Goal: Answer question/provide support

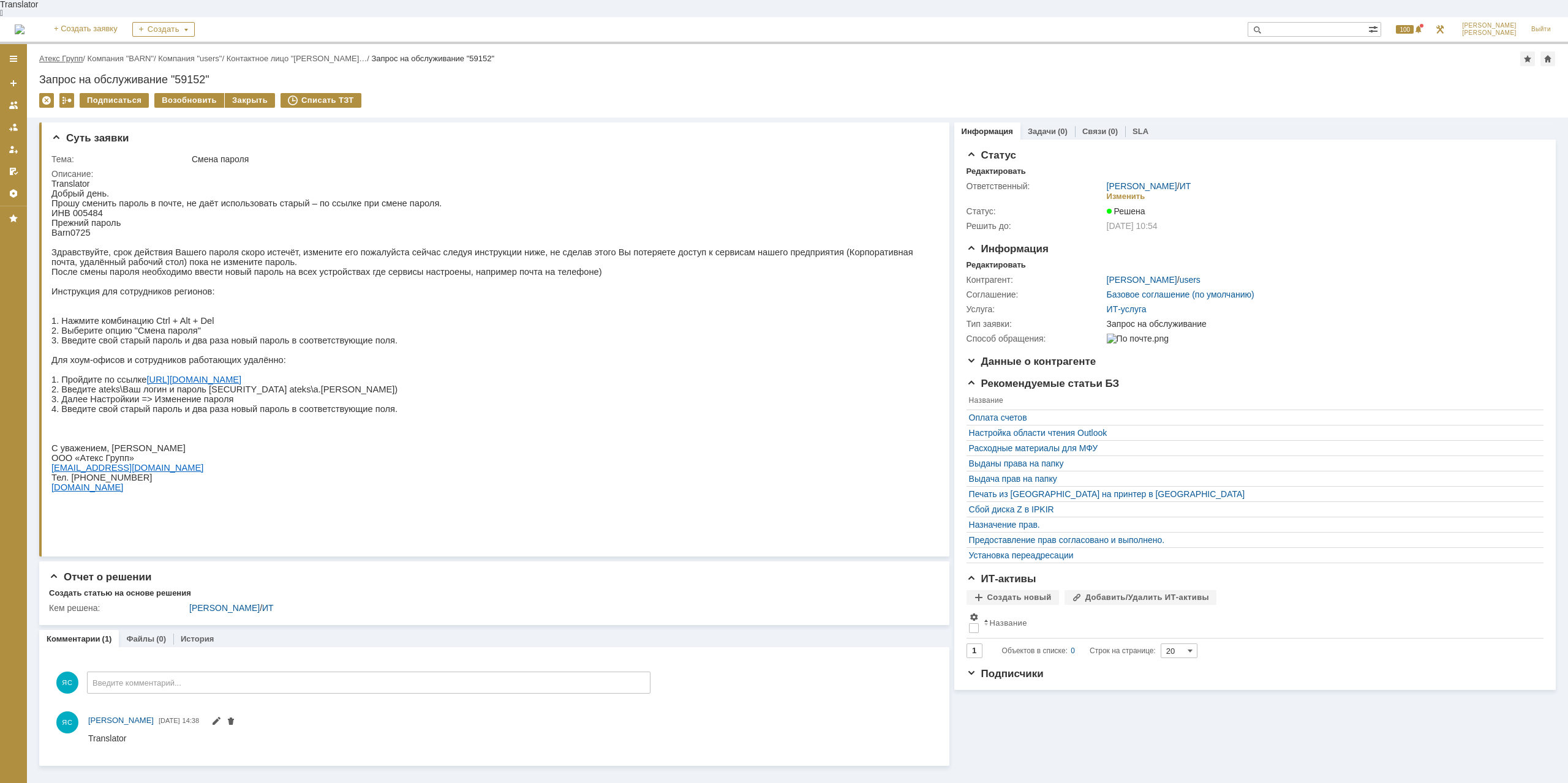
click at [61, 54] on link "Атекс Групп" at bounding box center [61, 58] width 43 height 9
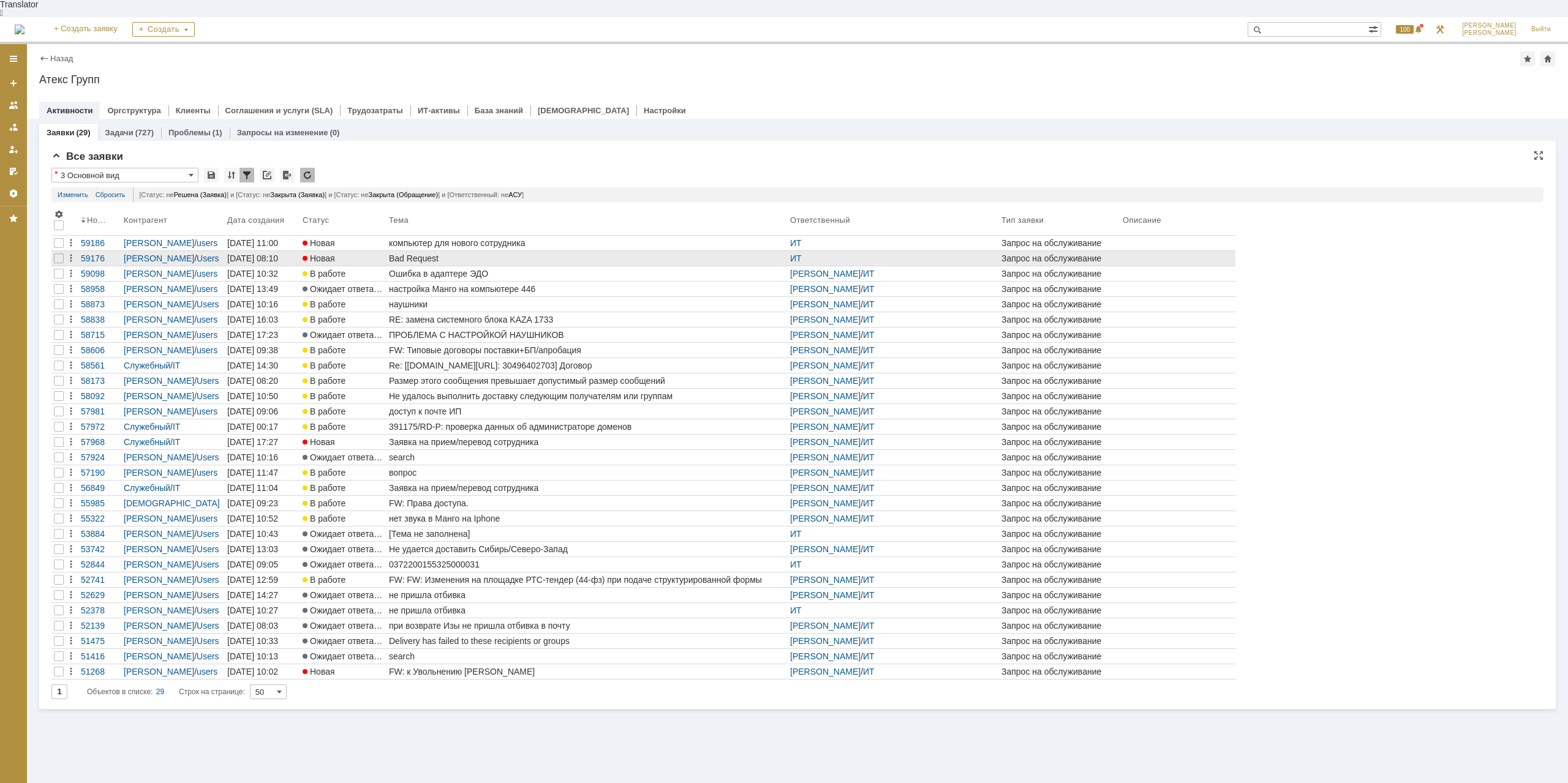
click at [419, 254] on div "Bad Request" at bounding box center [587, 258] width 396 height 9
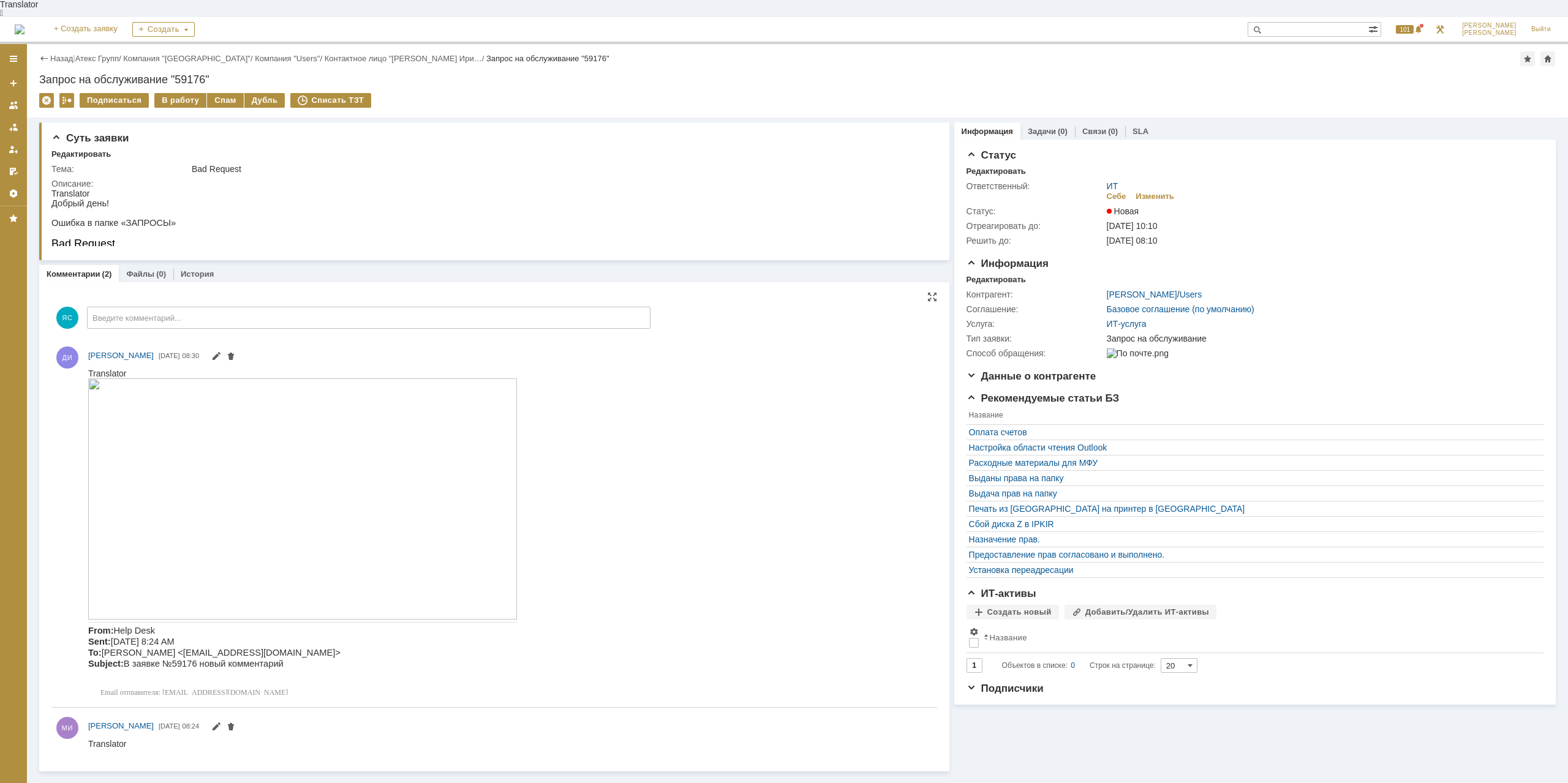
click at [313, 432] on img at bounding box center [303, 499] width 429 height 241
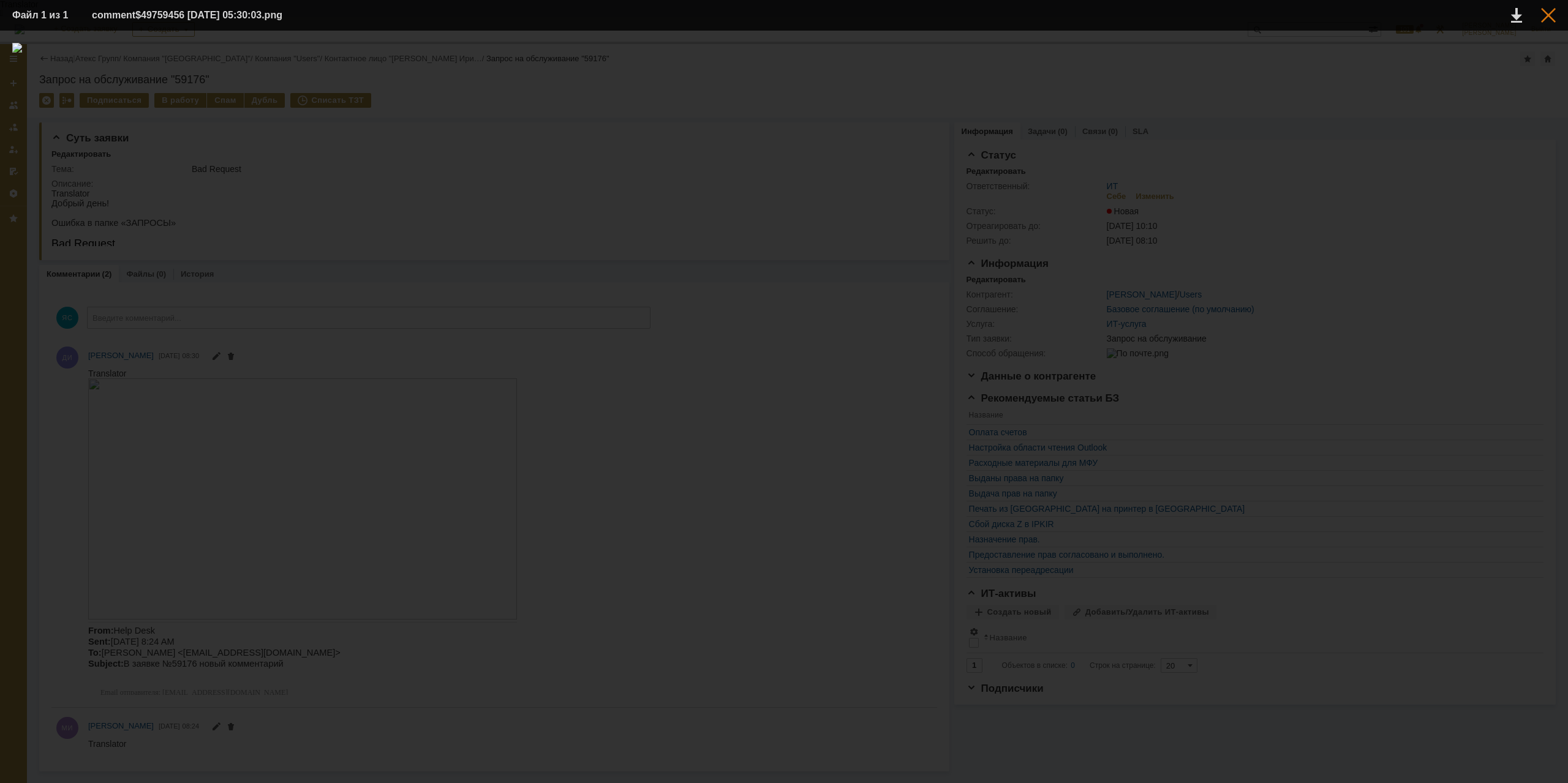
click at [1550, 12] on div at bounding box center [1548, 15] width 15 height 15
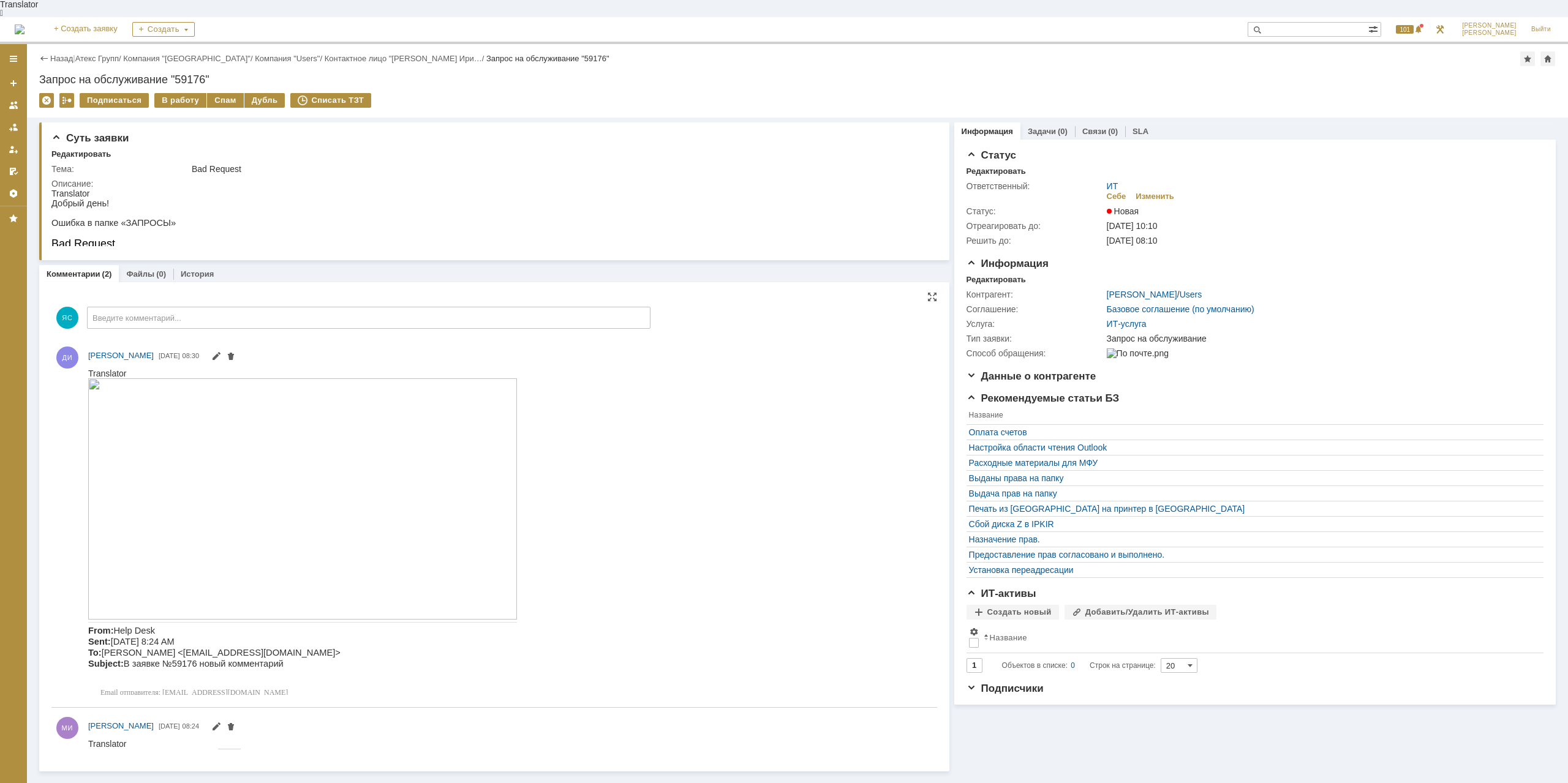
drag, startPoint x: 220, startPoint y: 743, endPoint x: 238, endPoint y: 746, distance: 18.2
click at [238, 748] on div "Приложите, пожалуйста, скриншот ошибки." at bounding box center [175, 753] width 173 height 9
drag, startPoint x: 237, startPoint y: 747, endPoint x: 280, endPoint y: 739, distance: 43.7
click at [241, 748] on div "Приложите, пожалуйста, скриншот ошибки." at bounding box center [175, 753] width 173 height 9
click at [192, 748] on div "Приложите, пожалуйста, скриншот ошибки." at bounding box center [175, 753] width 173 height 9
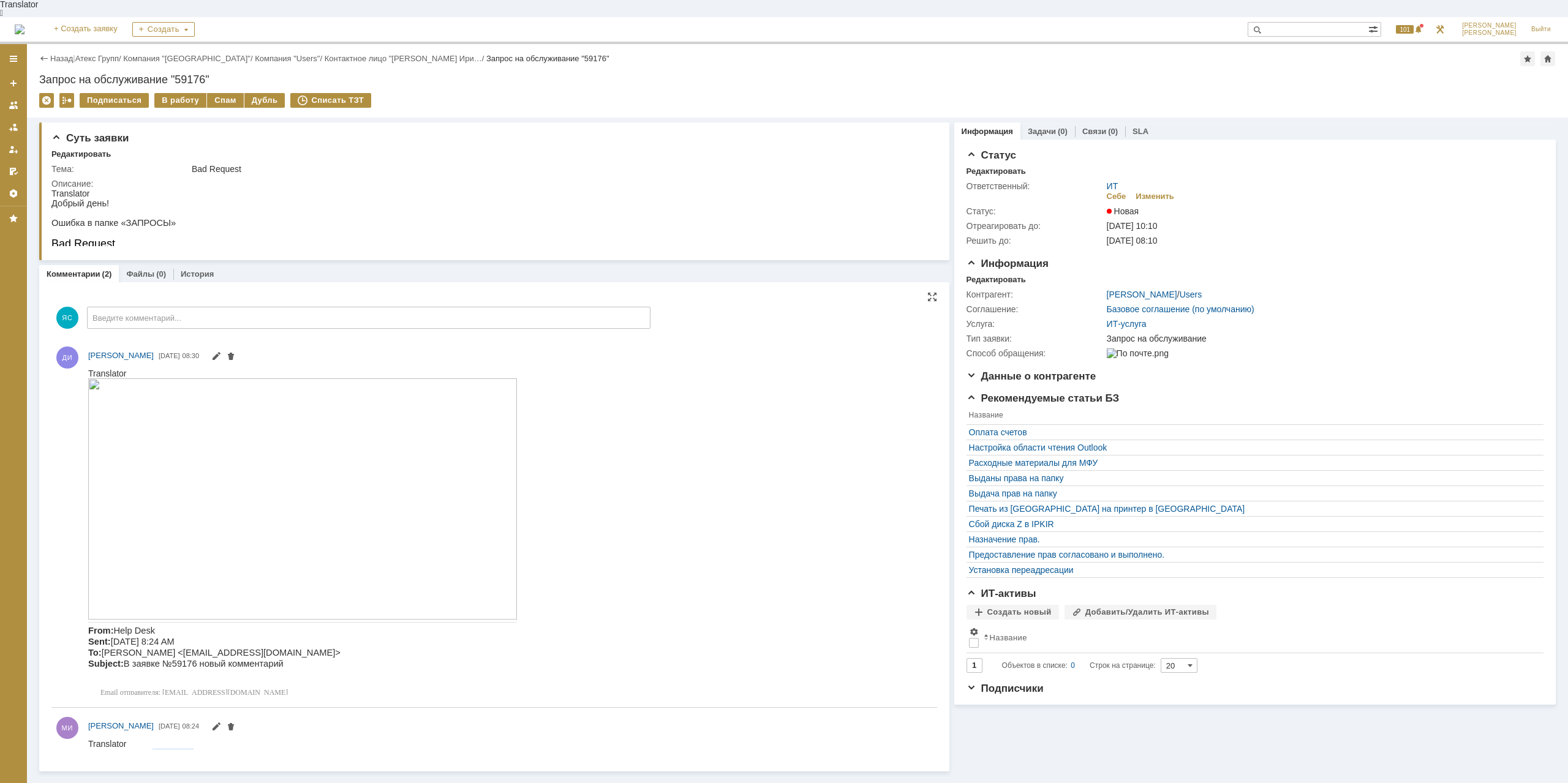
drag, startPoint x: 194, startPoint y: 748, endPoint x: 212, endPoint y: 742, distance: 19.0
click at [195, 748] on div "Приложите, пожалуйста, скриншот ошибки." at bounding box center [175, 753] width 173 height 9
click at [95, 54] on link "Атекс Групп" at bounding box center [97, 58] width 43 height 9
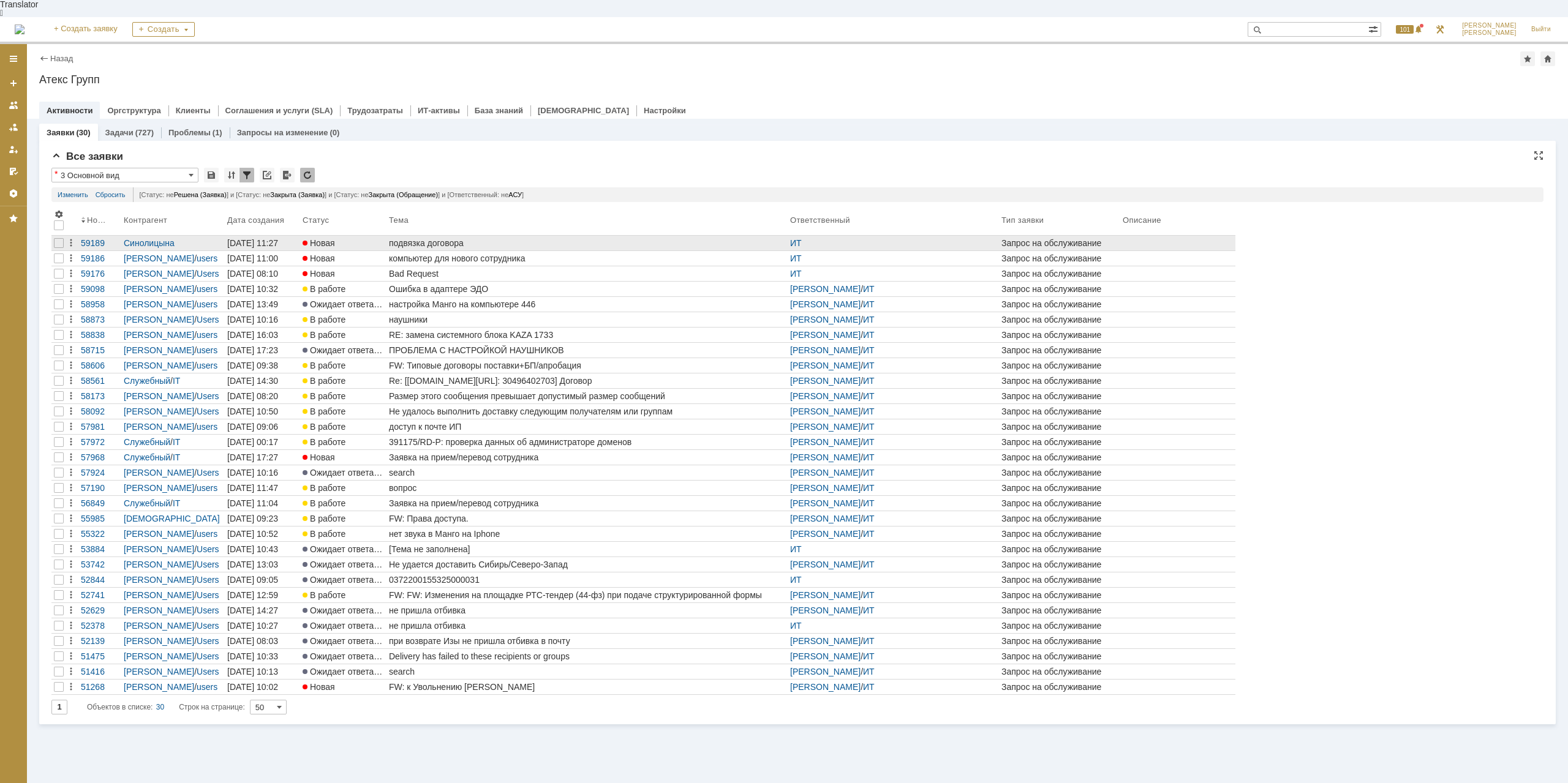
click at [452, 238] on div "подвязка договора" at bounding box center [587, 243] width 396 height 9
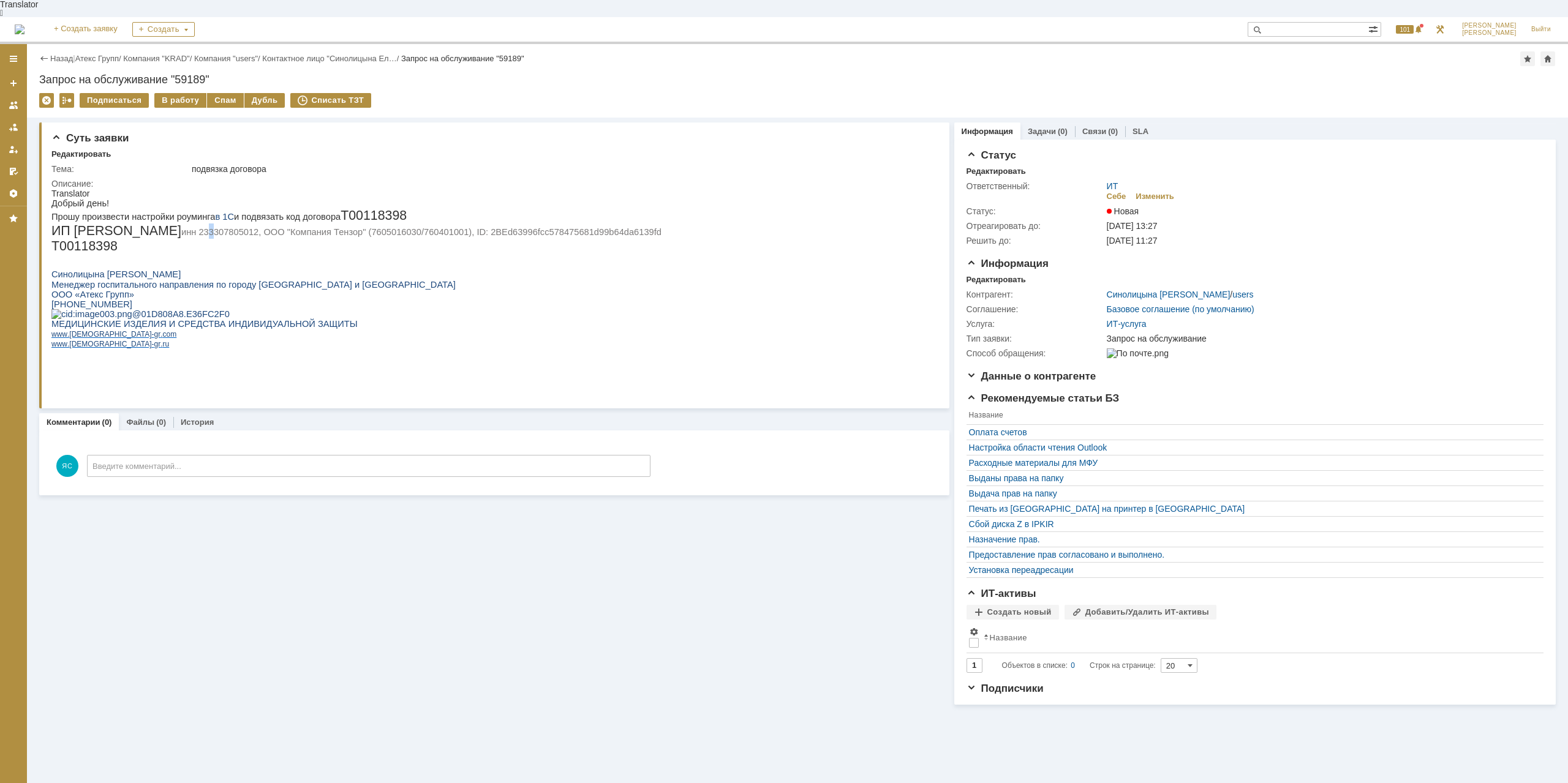
click at [161, 224] on p "ИП [PERSON_NAME] инн 233307805012, ООО "Компания Тензор" (7605016030/760401001)…" at bounding box center [356, 231] width 610 height 15
click at [162, 224] on p "ИП [PERSON_NAME] инн 233307805012, ООО "Компания Тензор" (7605016030/760401001)…" at bounding box center [356, 231] width 610 height 15
drag, startPoint x: 243, startPoint y: 217, endPoint x: 255, endPoint y: 219, distance: 12.2
click at [255, 224] on p "ИП [PERSON_NAME] инн 233307805012, ООО "Компания Тензор" (7605016030/760401001)…" at bounding box center [356, 231] width 610 height 15
click at [1151, 191] on div "Изменить" at bounding box center [1154, 196] width 39 height 9
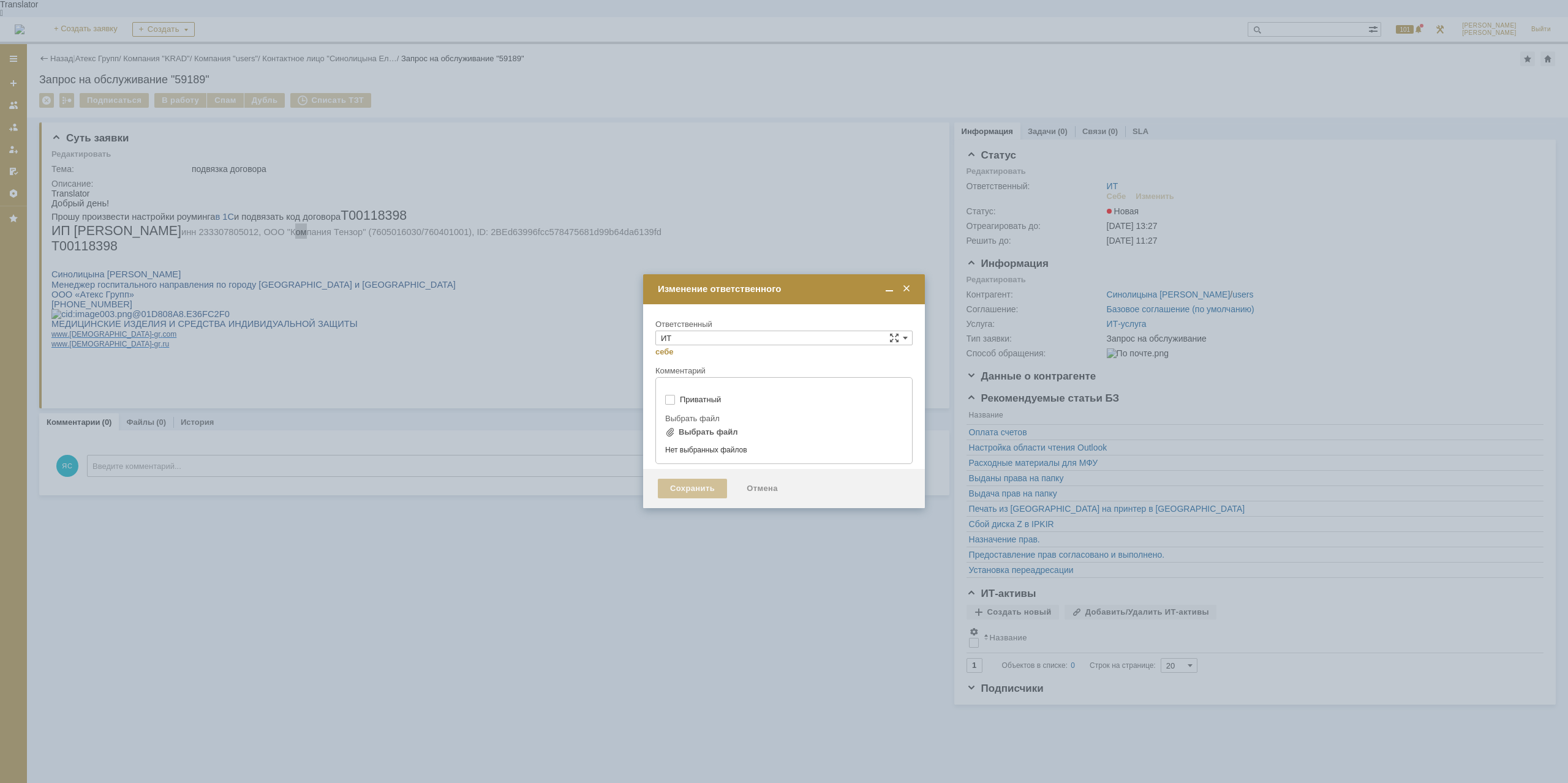
type input "[не указано]"
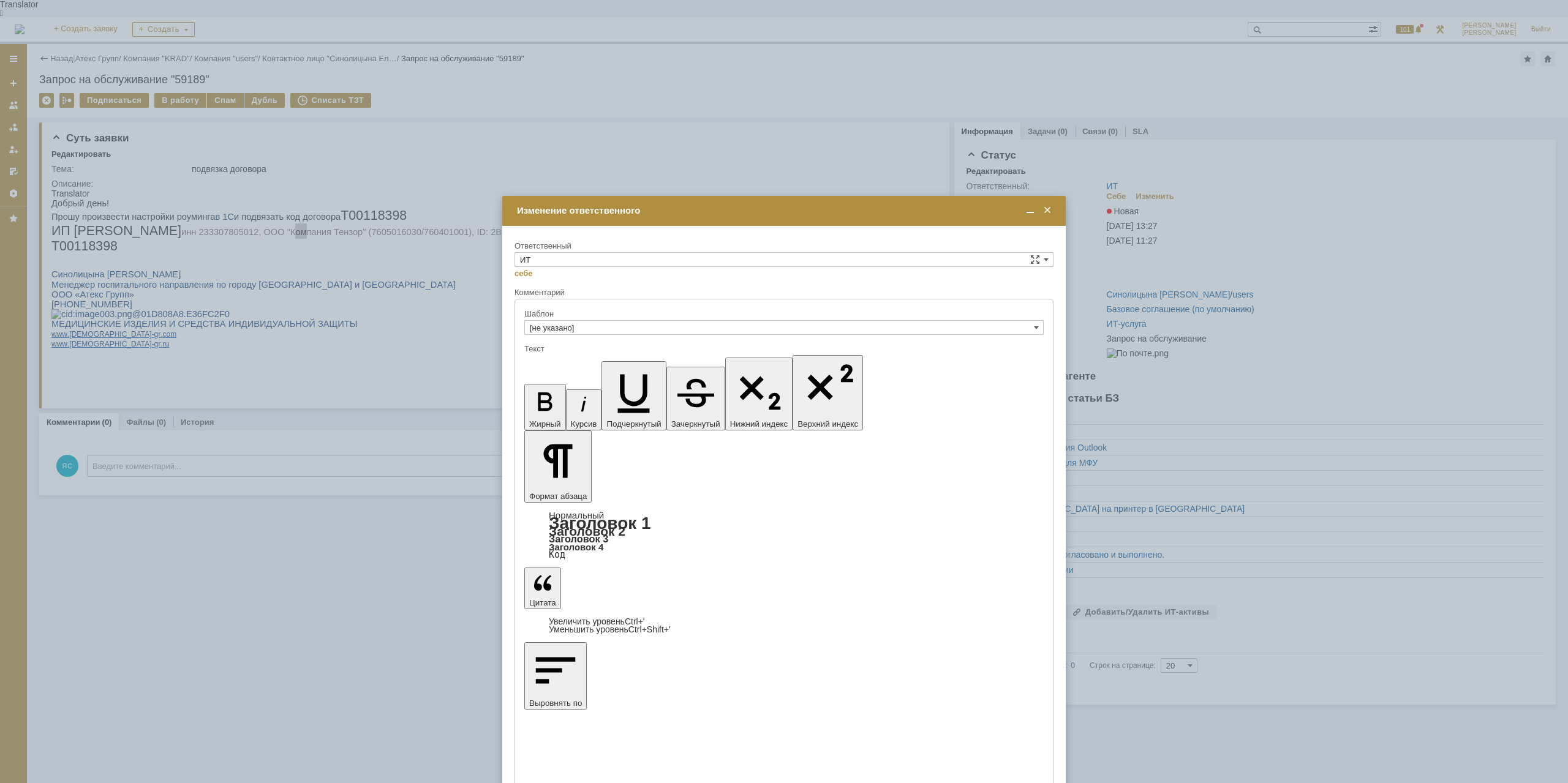
drag, startPoint x: 560, startPoint y: 249, endPoint x: 555, endPoint y: 255, distance: 7.8
click at [559, 250] on div "Ответственный" at bounding box center [782, 246] width 537 height 8
click at [555, 255] on input "ИТ" at bounding box center [784, 259] width 539 height 15
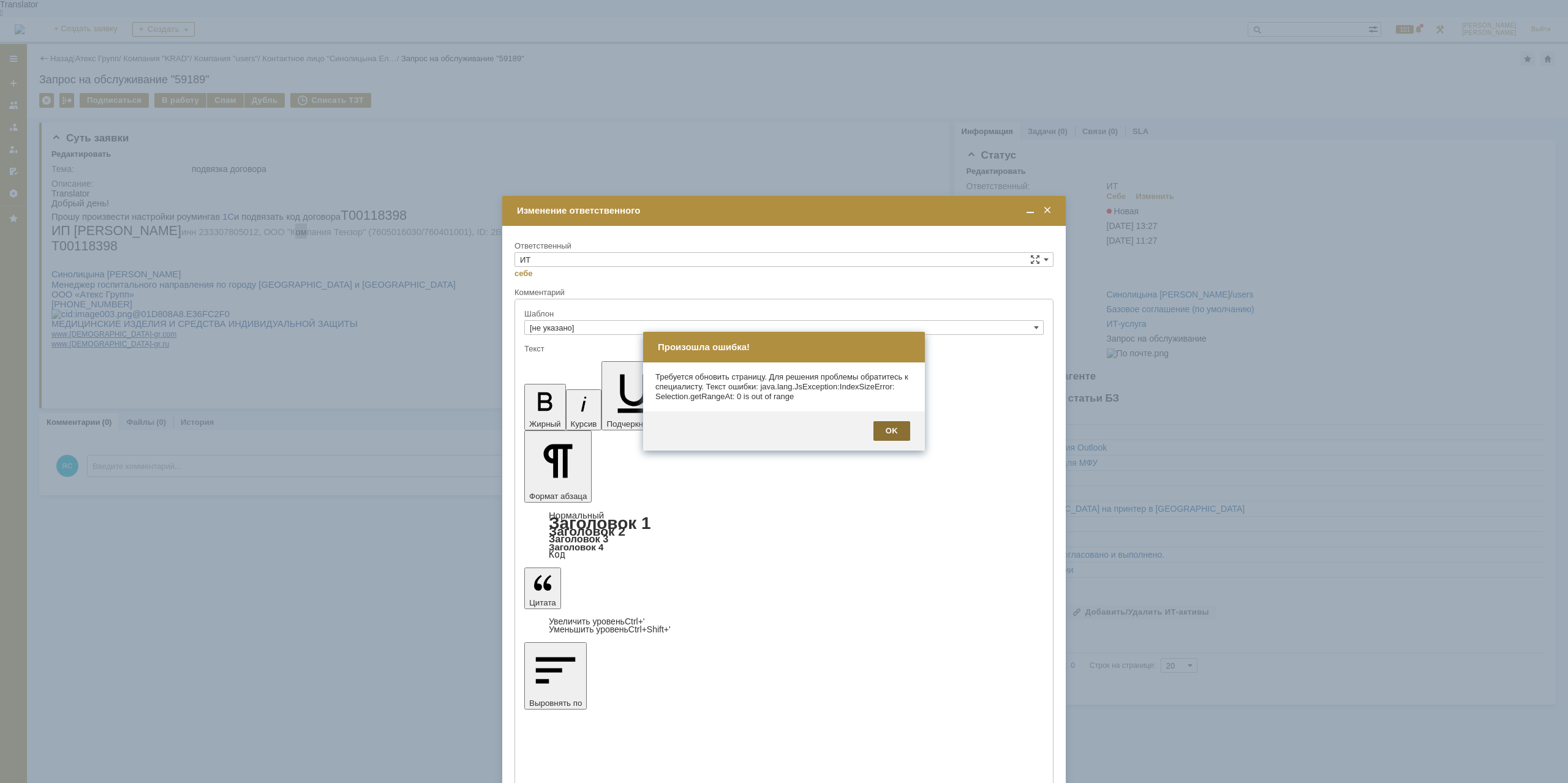
click at [890, 440] on div "OK" at bounding box center [891, 431] width 37 height 20
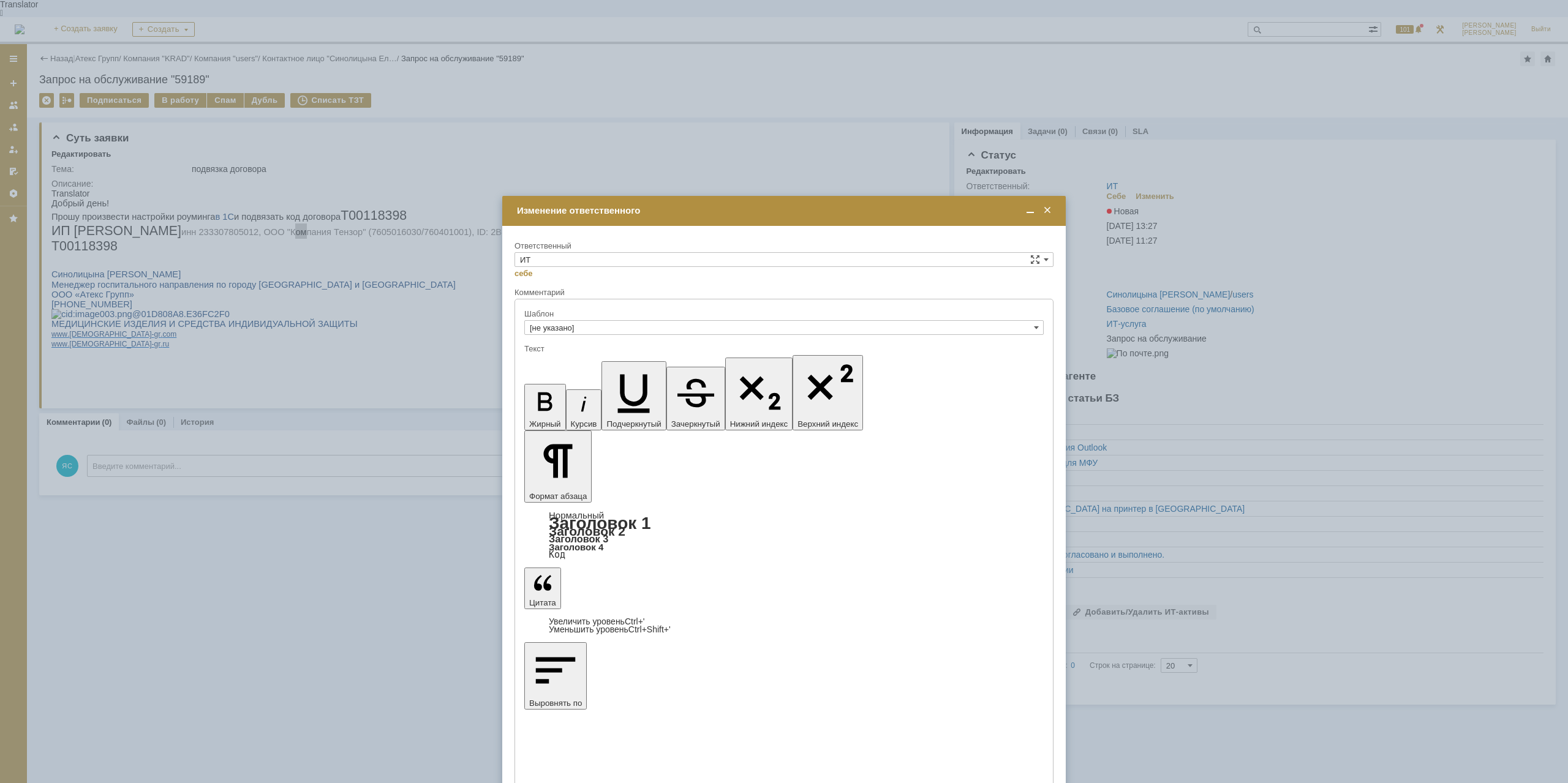
click at [615, 262] on input "ИТ" at bounding box center [784, 259] width 539 height 15
click at [561, 358] on span "АСУ" at bounding box center [784, 361] width 528 height 9
type input "АСУ"
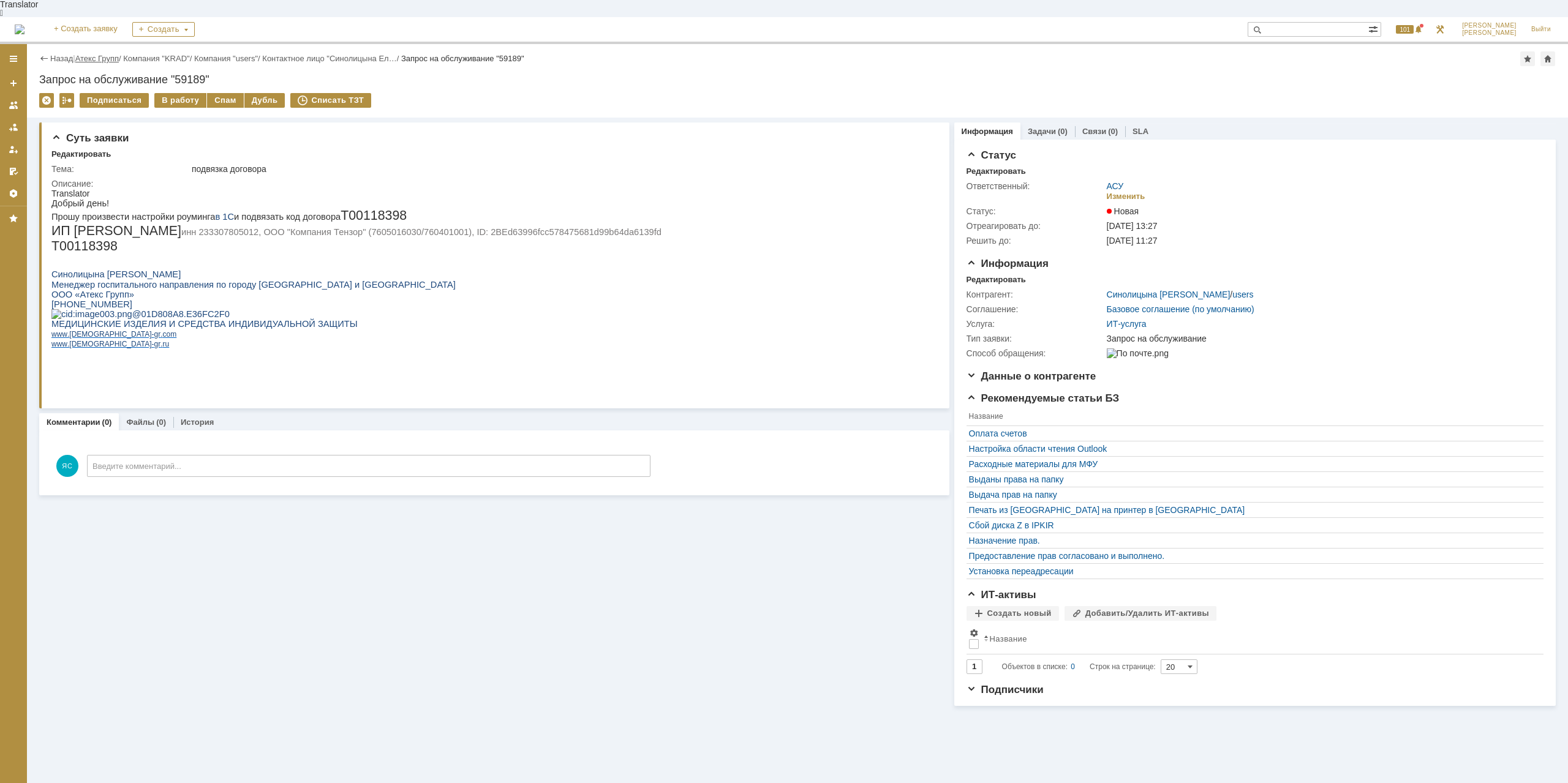
click at [117, 54] on link "Атекс Групп" at bounding box center [97, 58] width 43 height 9
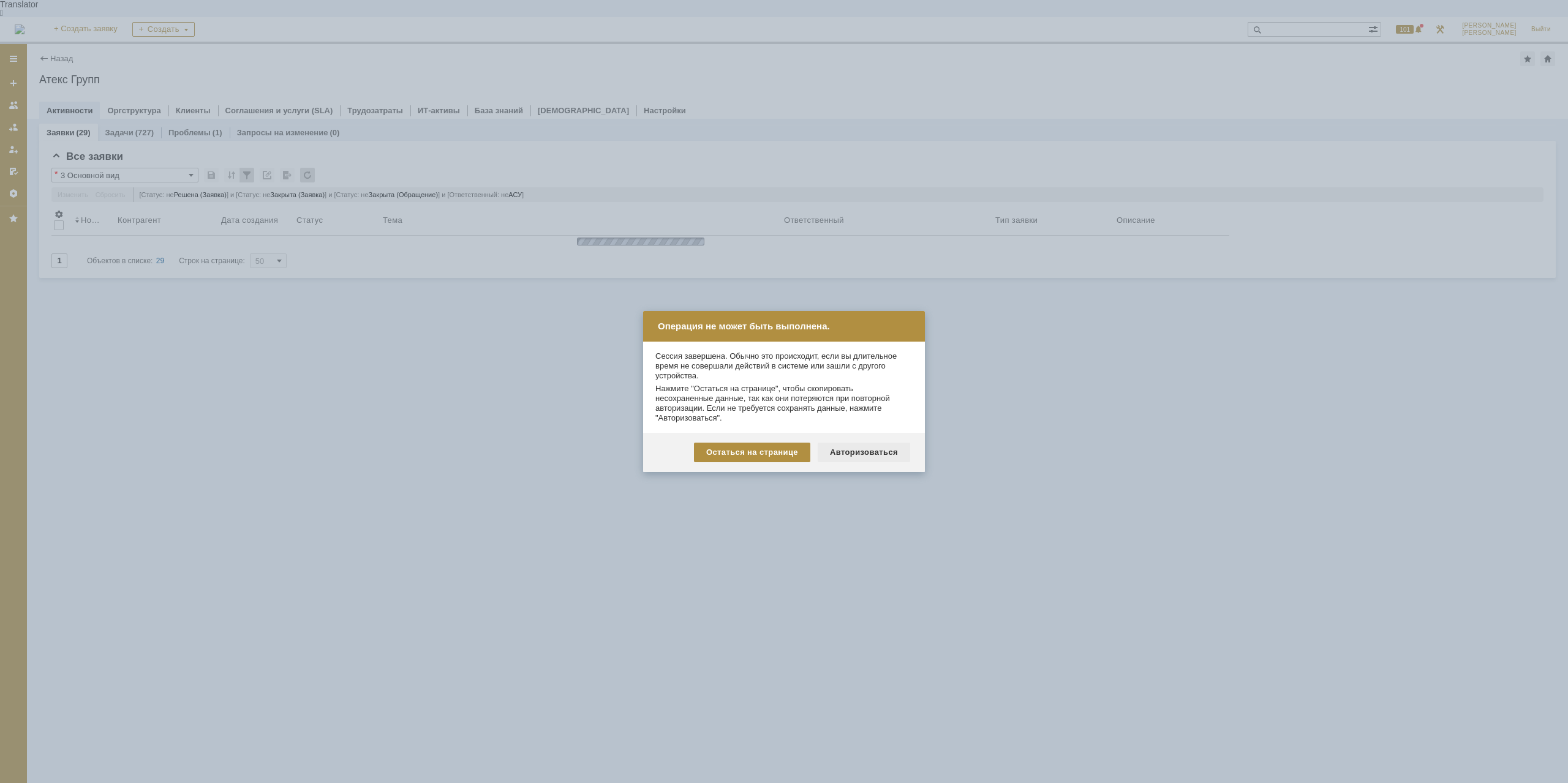
click at [848, 458] on div "Авторизоваться" at bounding box center [864, 452] width 92 height 20
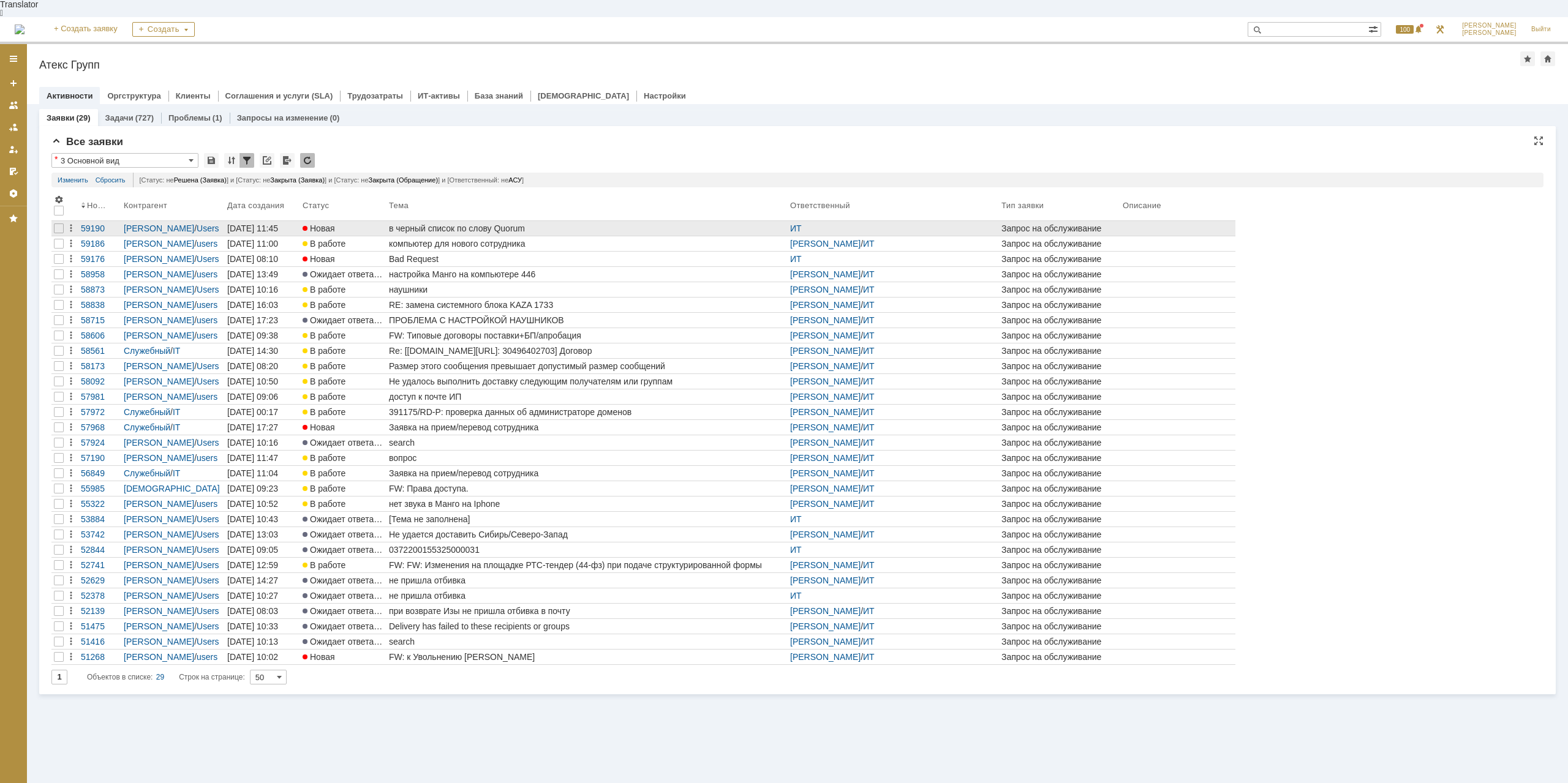
click at [476, 224] on div "в черный список по слову Quorum" at bounding box center [587, 228] width 396 height 9
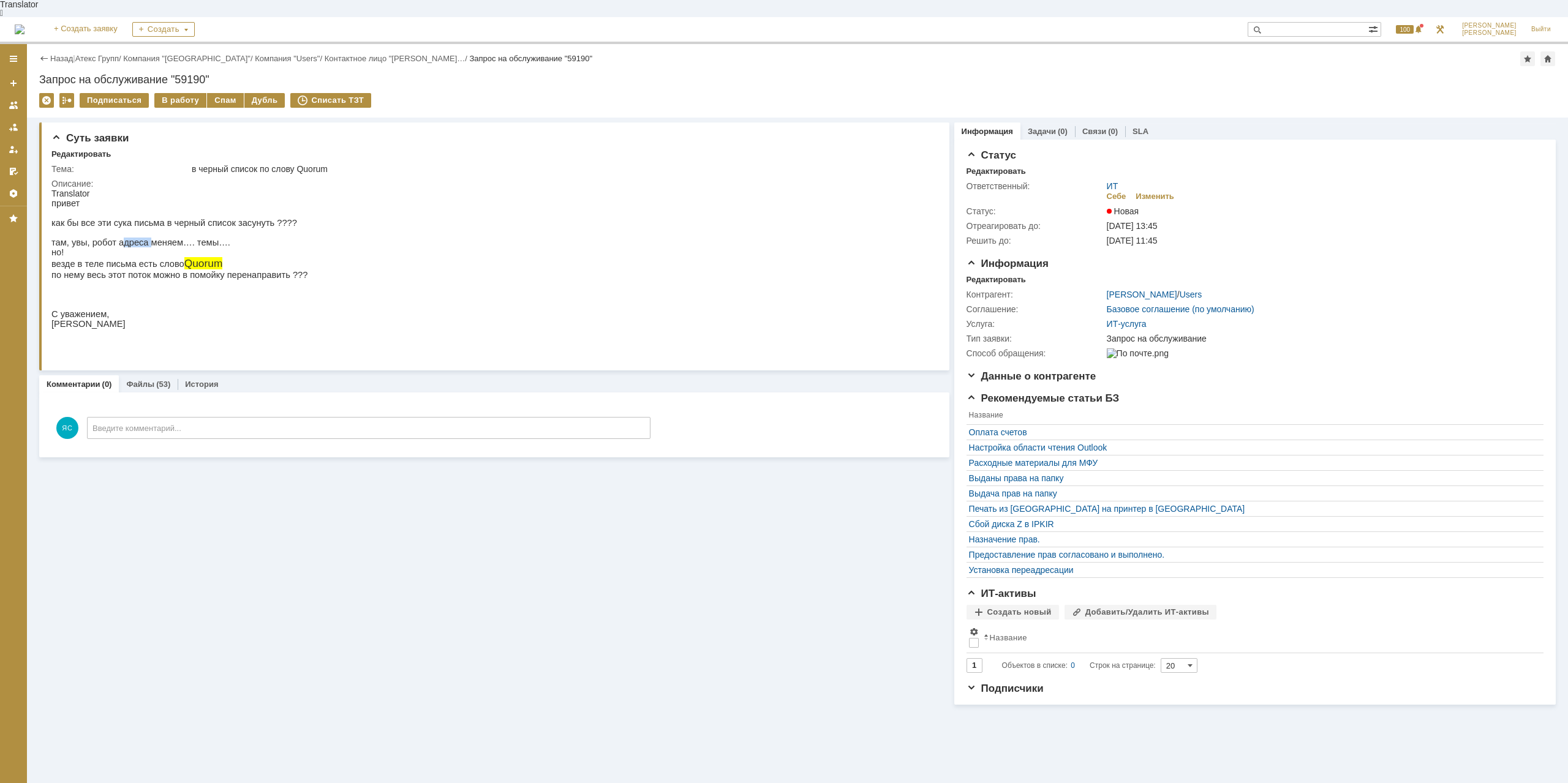
drag, startPoint x: 121, startPoint y: 236, endPoint x: 148, endPoint y: 236, distance: 27.0
click at [144, 238] on p "там, увы, робот адреса меняем…. темы…." at bounding box center [179, 243] width 256 height 9
click at [148, 238] on p "там, увы, робот адреса меняем…. темы…." at bounding box center [179, 243] width 256 height 9
click at [136, 238] on p "там, увы, робот адреса меняем…. темы…." at bounding box center [179, 243] width 256 height 9
click at [85, 266] on p "везде в теле письма есть слово Quorum" at bounding box center [179, 263] width 256 height 13
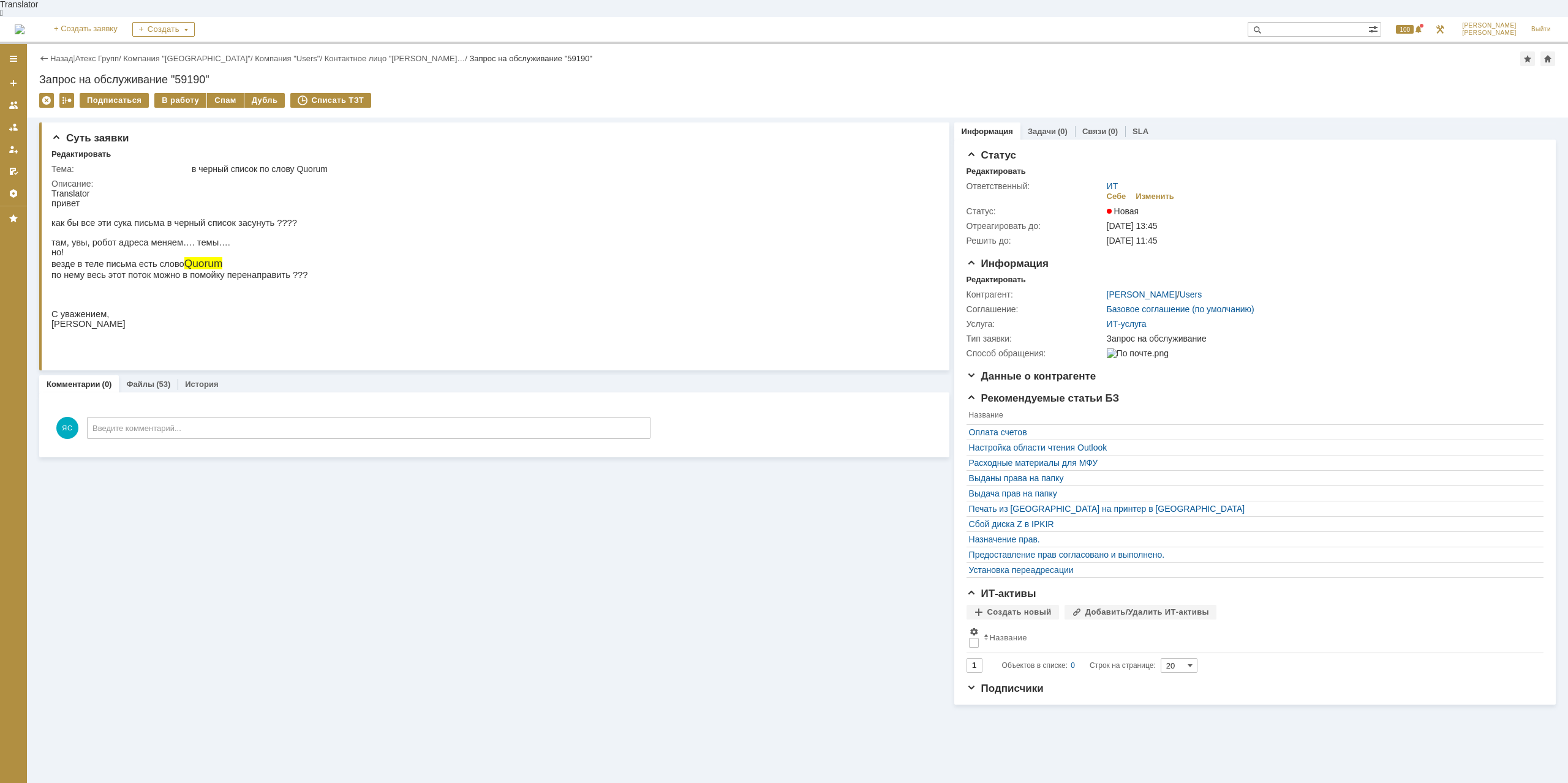
click at [109, 266] on p "везде в теле письма есть слово Quorum" at bounding box center [179, 263] width 256 height 13
drag, startPoint x: 113, startPoint y: 259, endPoint x: 139, endPoint y: 260, distance: 26.0
click at [139, 260] on p "везде в теле письма есть слово Quorum" at bounding box center [179, 263] width 256 height 13
click at [98, 273] on p "по нему весь этот поток можно в помойку перенаправить ???" at bounding box center [179, 275] width 256 height 9
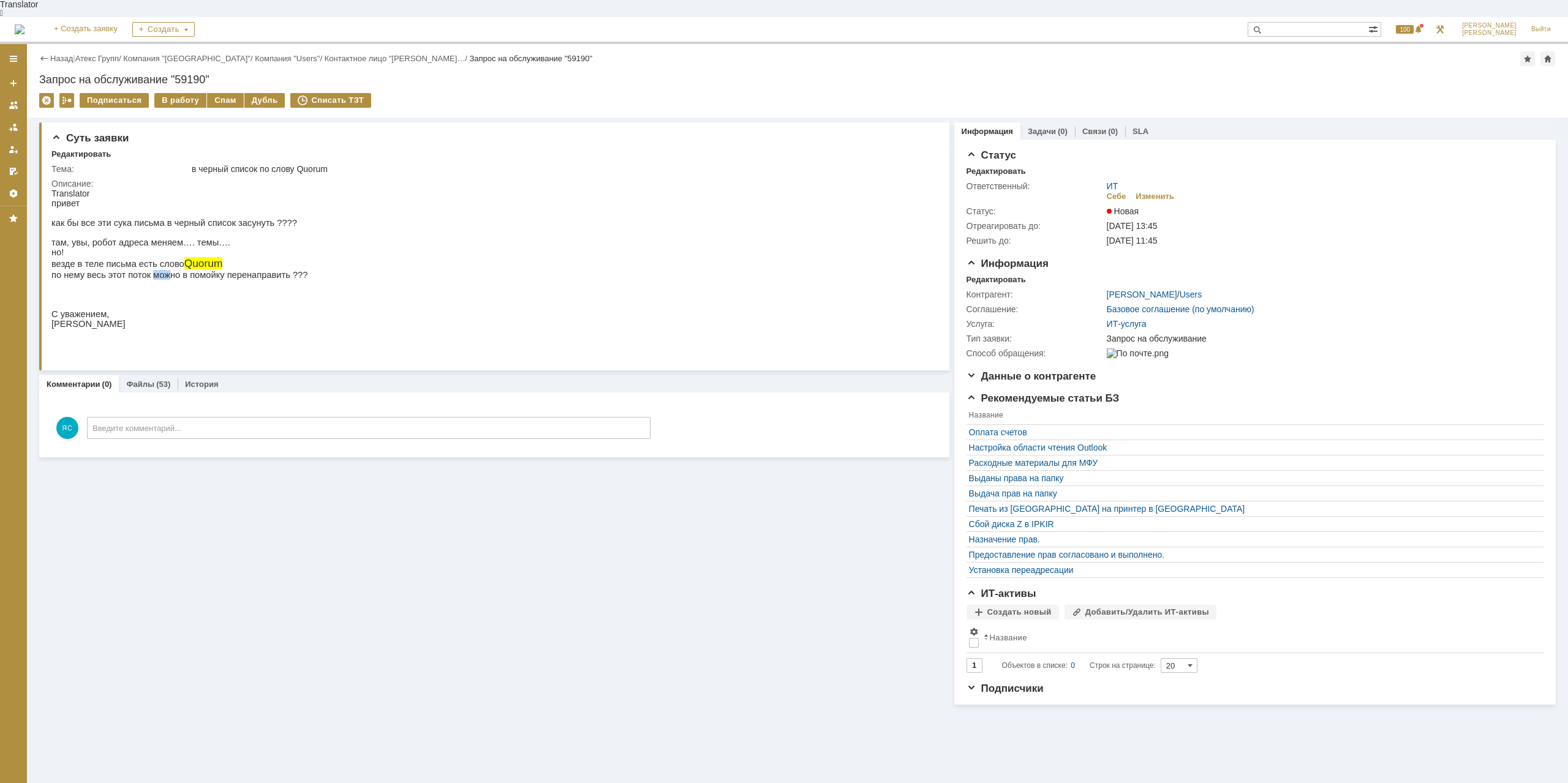
drag, startPoint x: 145, startPoint y: 278, endPoint x: 161, endPoint y: 274, distance: 16.5
click at [161, 274] on p "по нему весь этот поток можно в помойку перенаправить ???" at bounding box center [179, 275] width 256 height 9
drag, startPoint x: 173, startPoint y: 260, endPoint x: 210, endPoint y: 262, distance: 37.1
click at [210, 262] on p "везде в теле письма есть слово Quorum" at bounding box center [179, 263] width 256 height 13
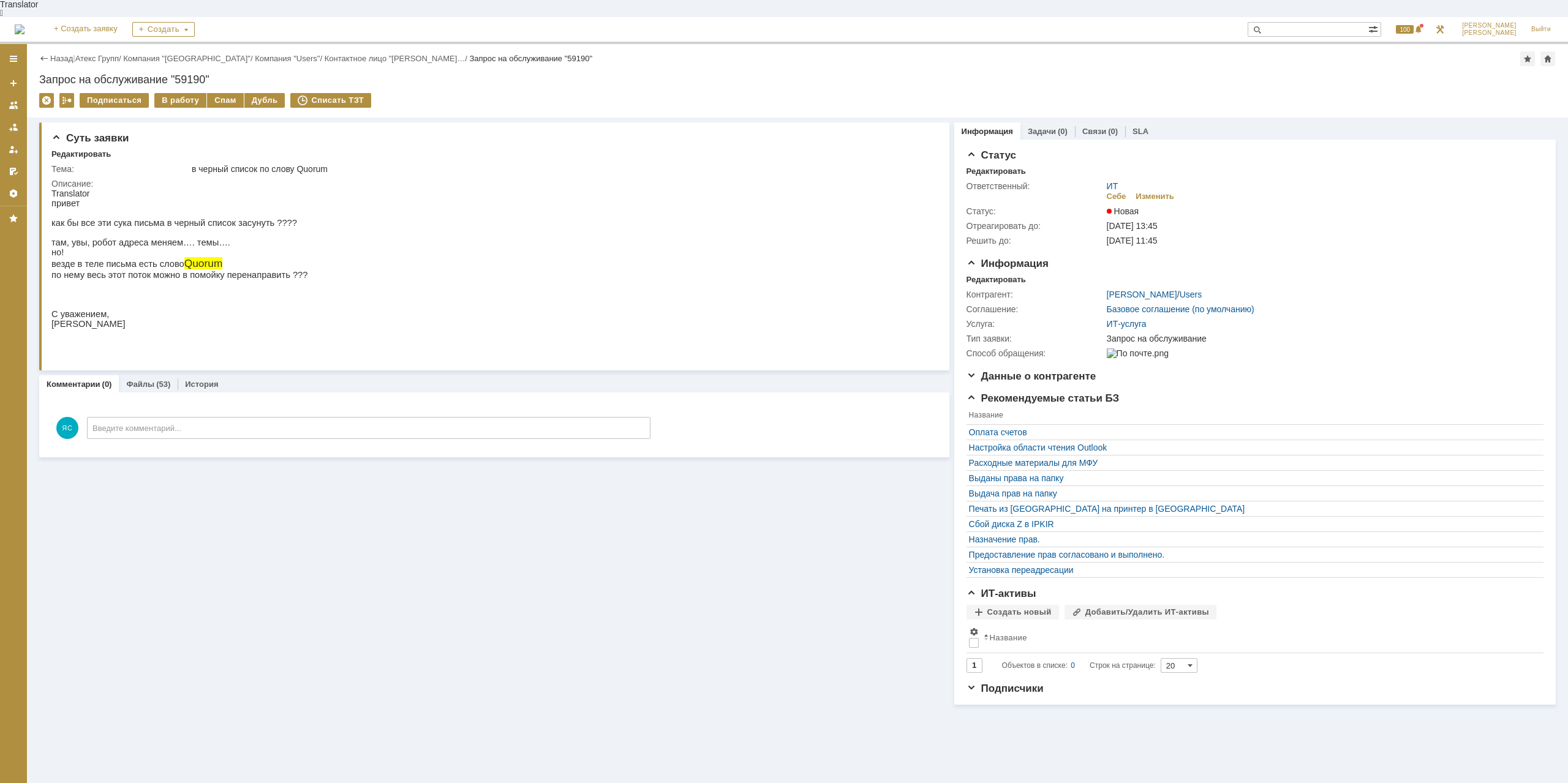
copy span "Quorum"
click at [109, 264] on p "везде в теле письма есть слово Quorum" at bounding box center [179, 263] width 256 height 13
drag, startPoint x: 191, startPoint y: 221, endPoint x: 434, endPoint y: 253, distance: 245.1
click at [191, 221] on p "как бы все эти сука письма в черный список засунуть ????" at bounding box center [179, 223] width 256 height 9
click at [117, 250] on p "но!" at bounding box center [179, 252] width 256 height 9
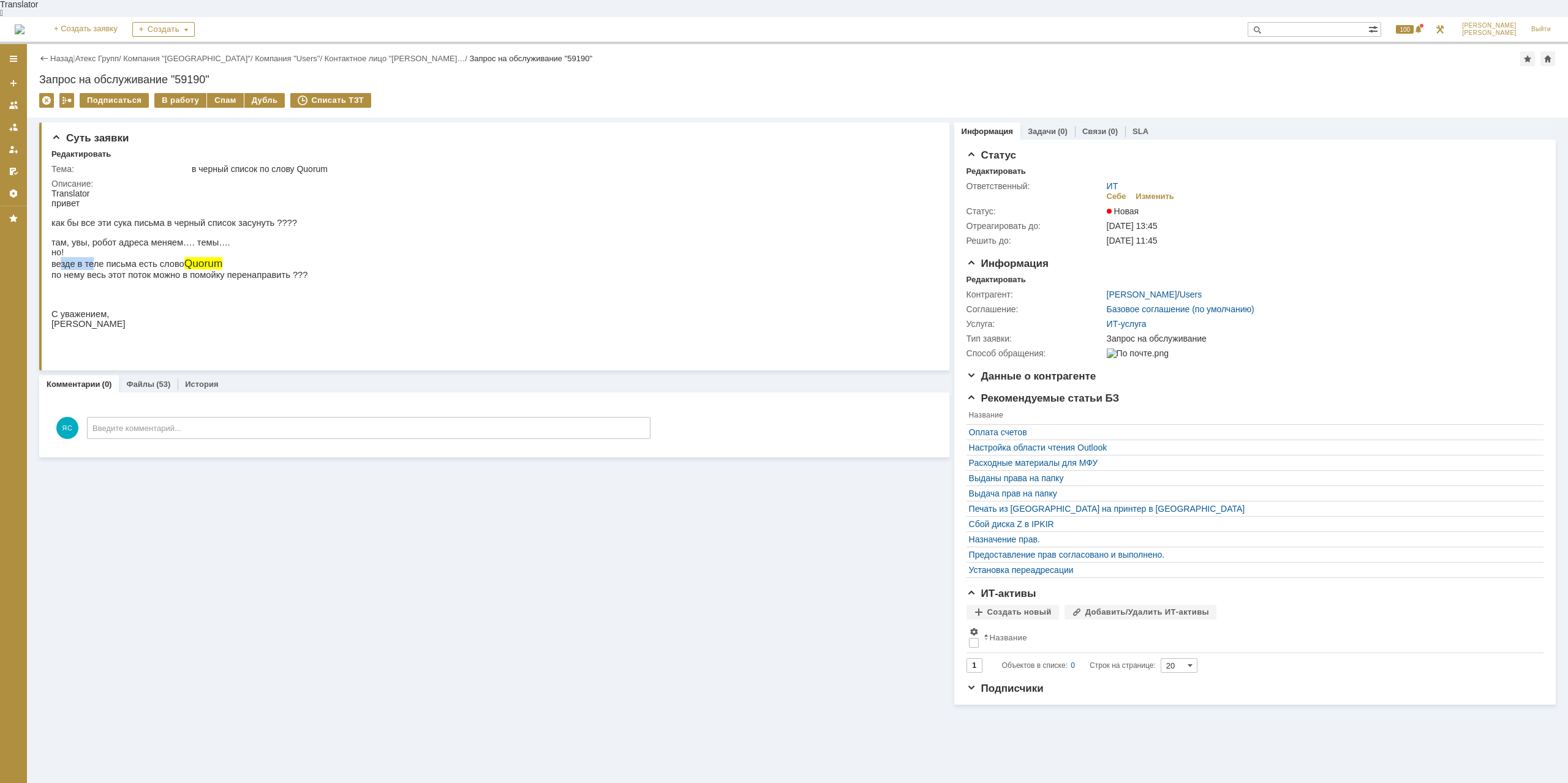
drag, startPoint x: 58, startPoint y: 262, endPoint x: 91, endPoint y: 264, distance: 33.1
click at [91, 264] on p "везде в теле письма есть слово Quorum" at bounding box center [179, 263] width 256 height 13
drag, startPoint x: 95, startPoint y: 262, endPoint x: 113, endPoint y: 263, distance: 18.0
click at [97, 262] on p "везде в теле письма есть слово Quorum" at bounding box center [179, 263] width 256 height 13
click at [141, 267] on p "везде в теле письма есть слово Quorum" at bounding box center [179, 263] width 256 height 13
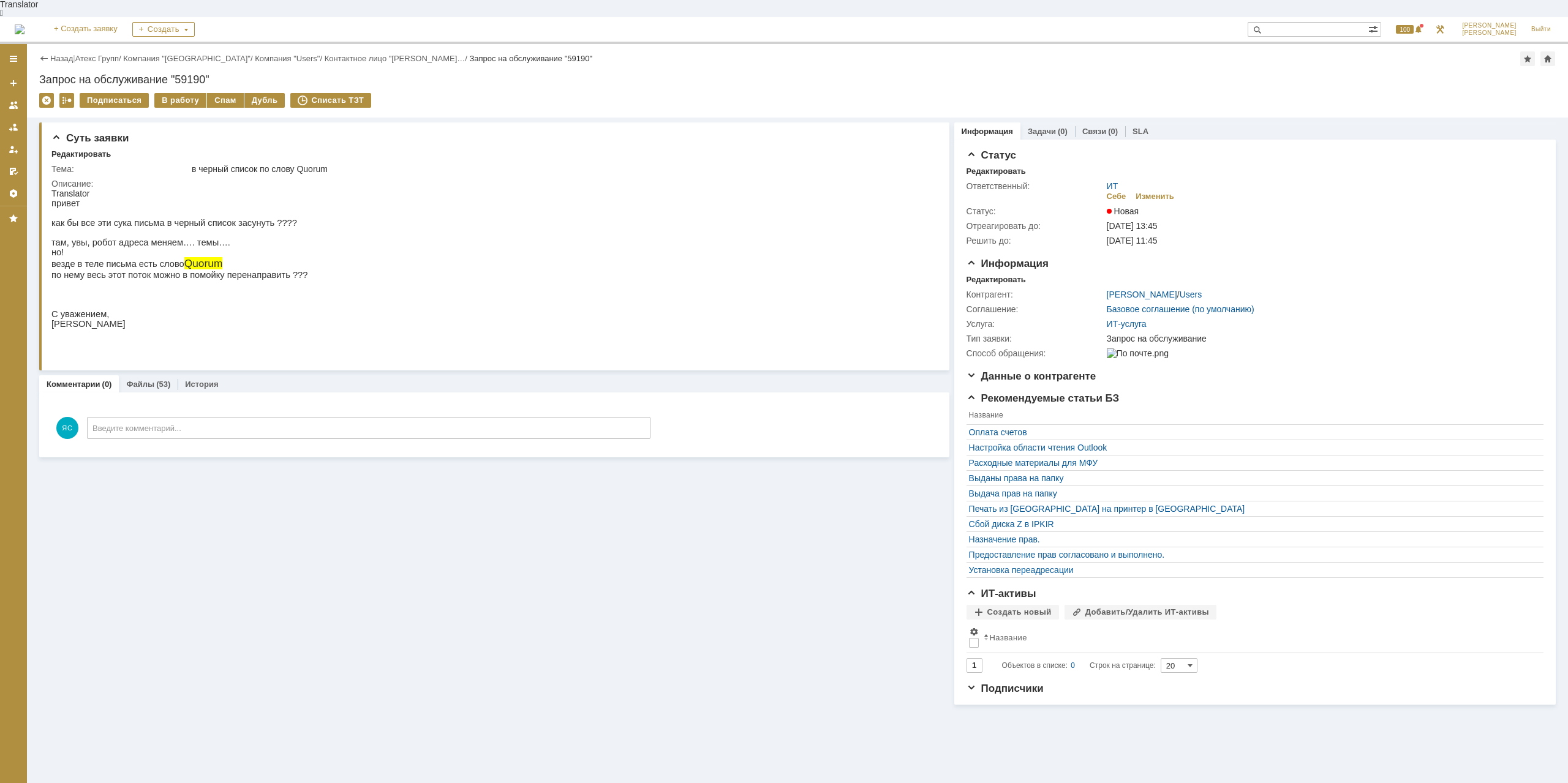
drag, startPoint x: 173, startPoint y: 261, endPoint x: 206, endPoint y: 258, distance: 33.1
click at [209, 260] on p "везде в теле письма есть слово Quorum" at bounding box center [179, 263] width 256 height 13
copy span "Quorum"
click at [168, 93] on div "В работу" at bounding box center [180, 100] width 52 height 15
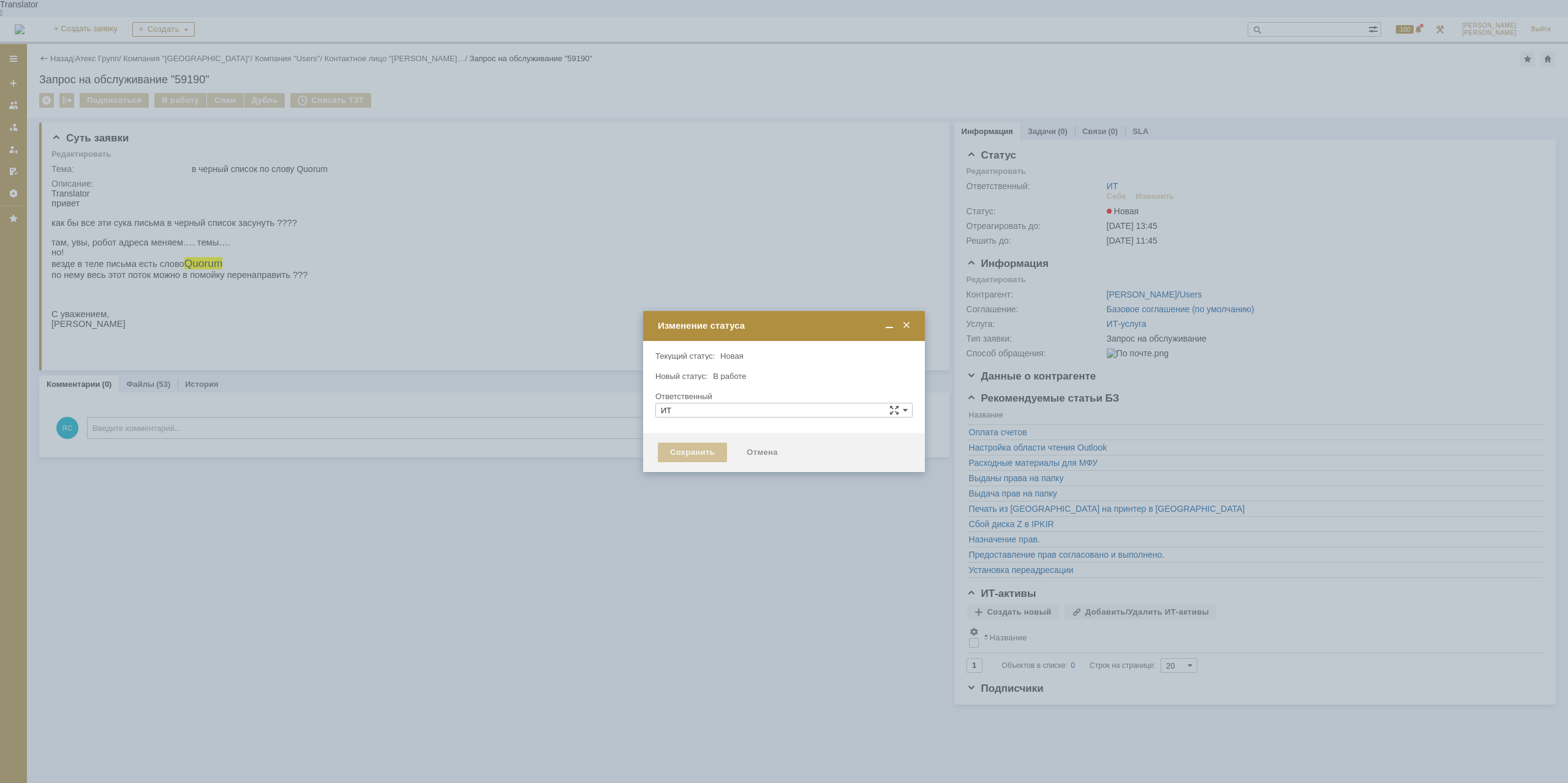
type input "[PERSON_NAME]"
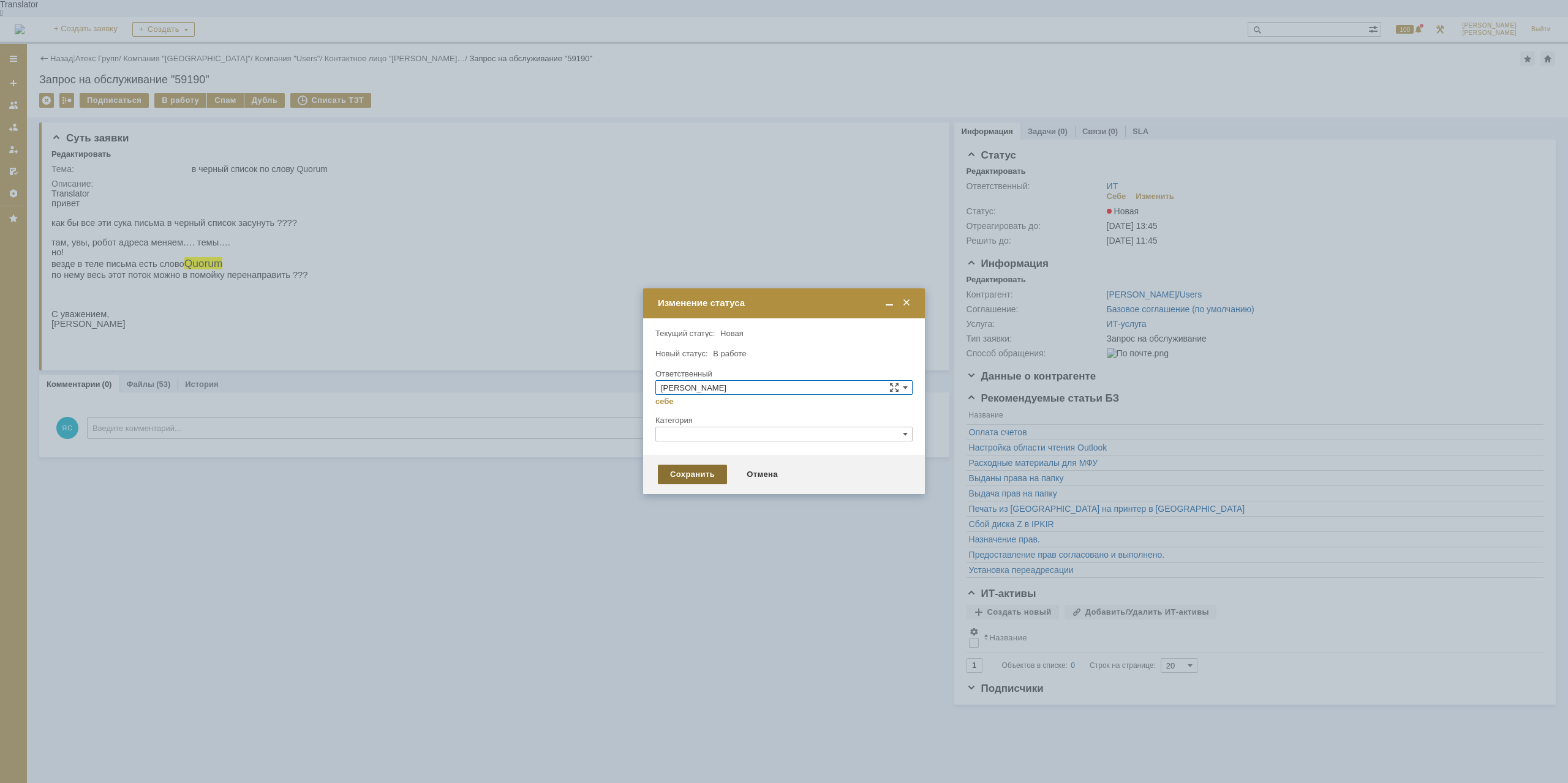
click at [710, 479] on div "Сохранить" at bounding box center [693, 474] width 69 height 20
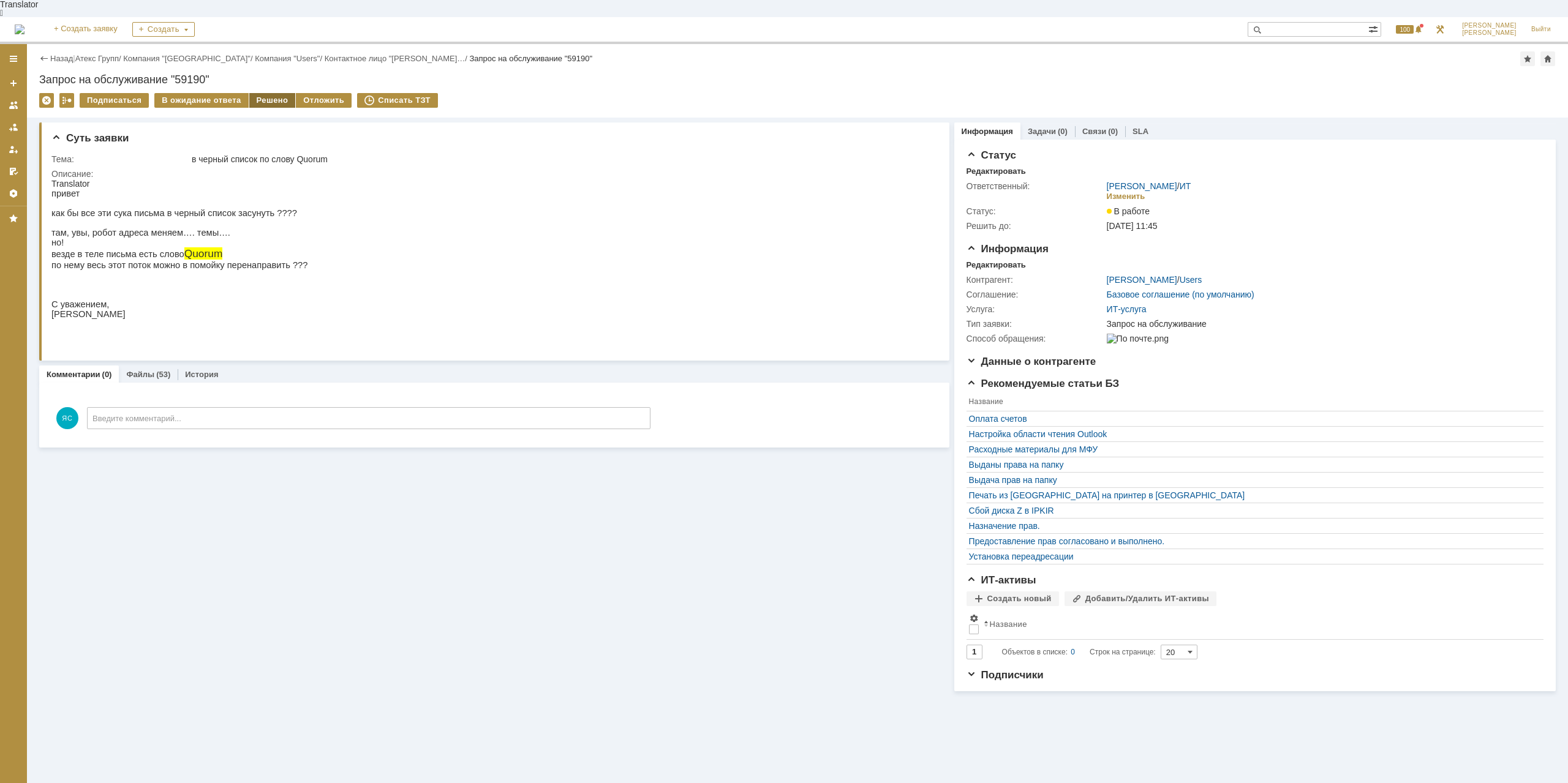
click at [275, 93] on div "Решено" at bounding box center [272, 100] width 46 height 15
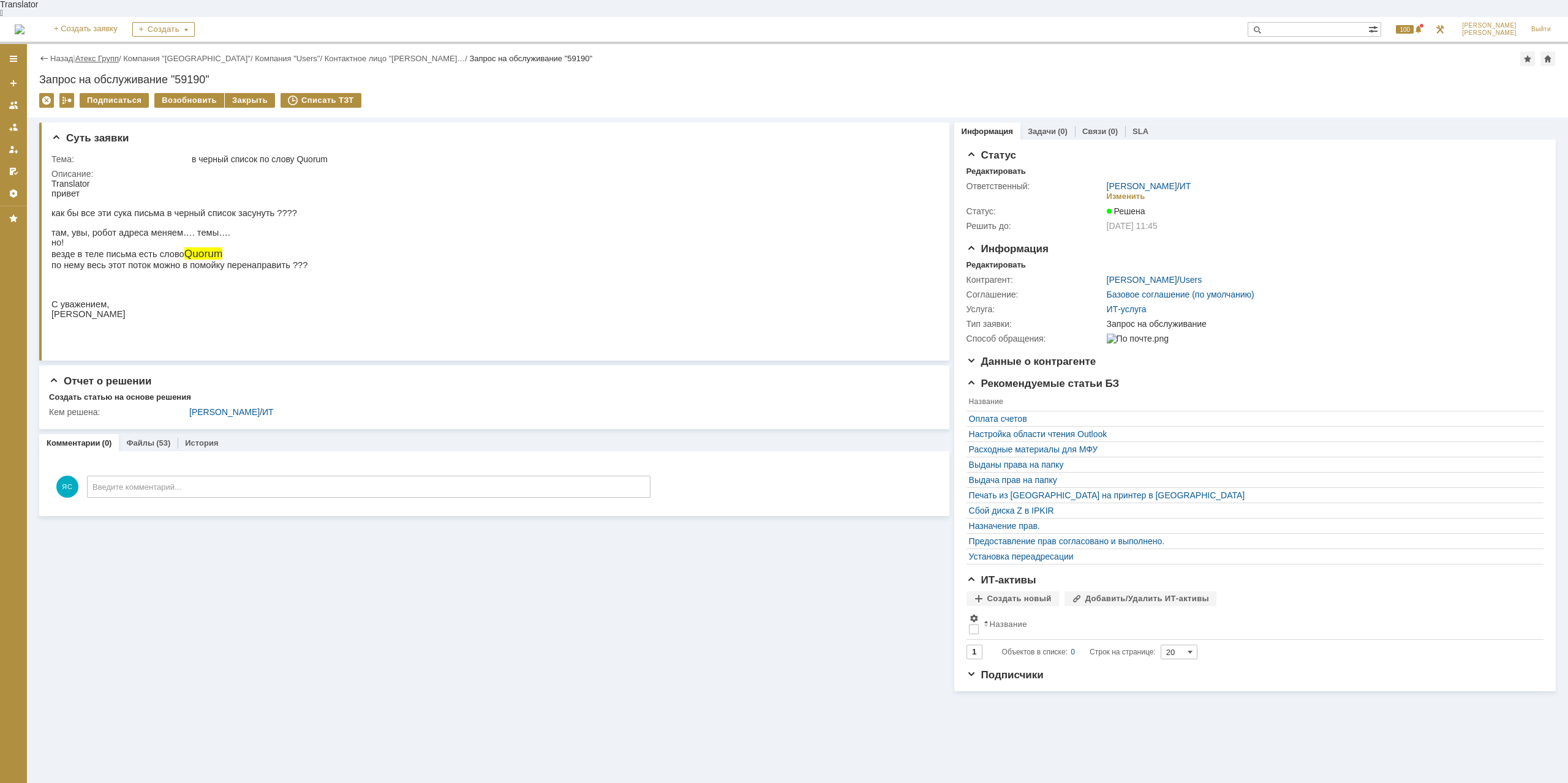
click at [106, 54] on link "Атекс Групп" at bounding box center [97, 58] width 43 height 9
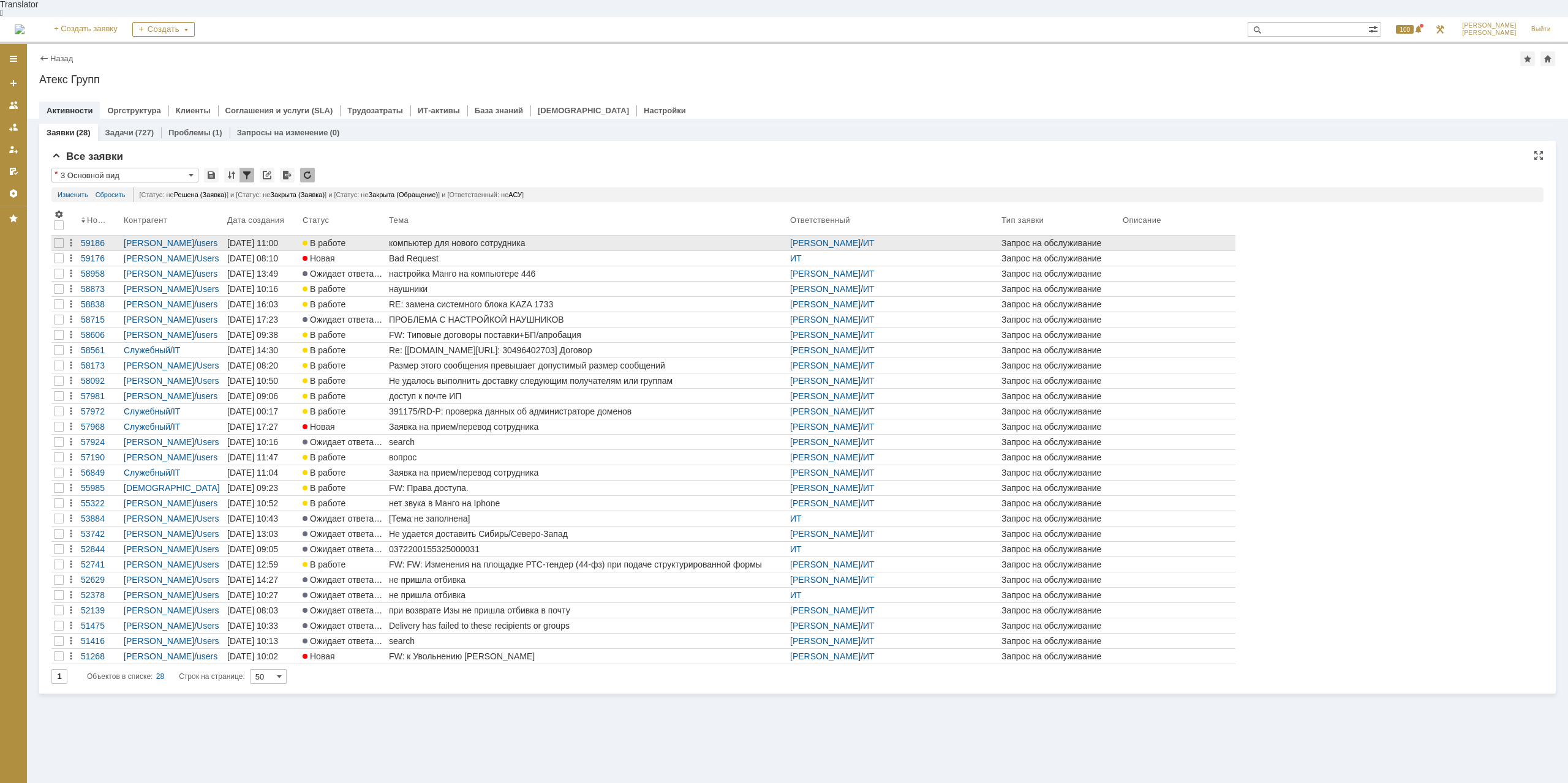
click at [465, 238] on div "компьютер для нового сотрудника" at bounding box center [587, 243] width 396 height 9
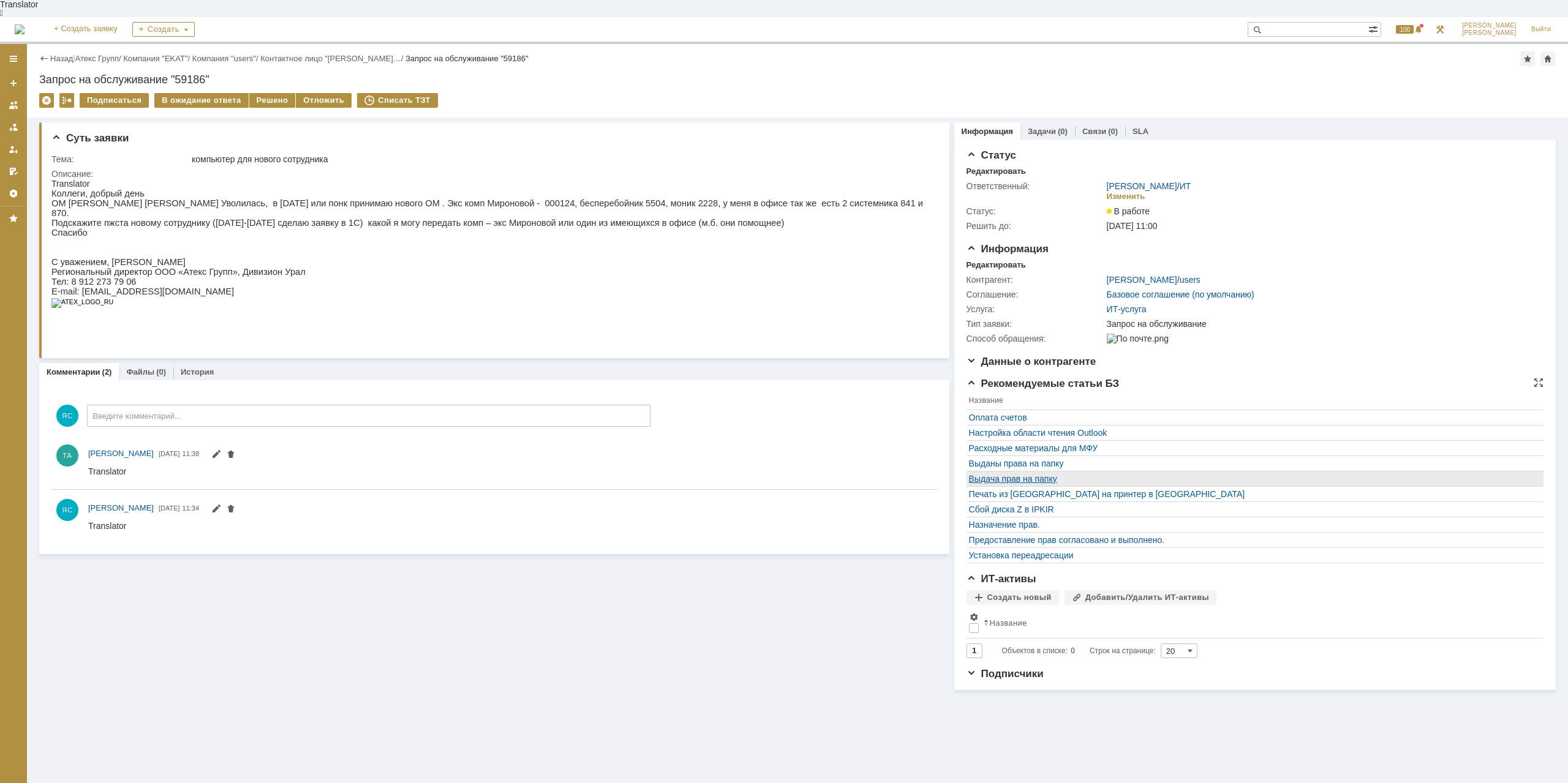
click at [1429, 474] on div "Выдача прав на папку" at bounding box center [1252, 479] width 566 height 9
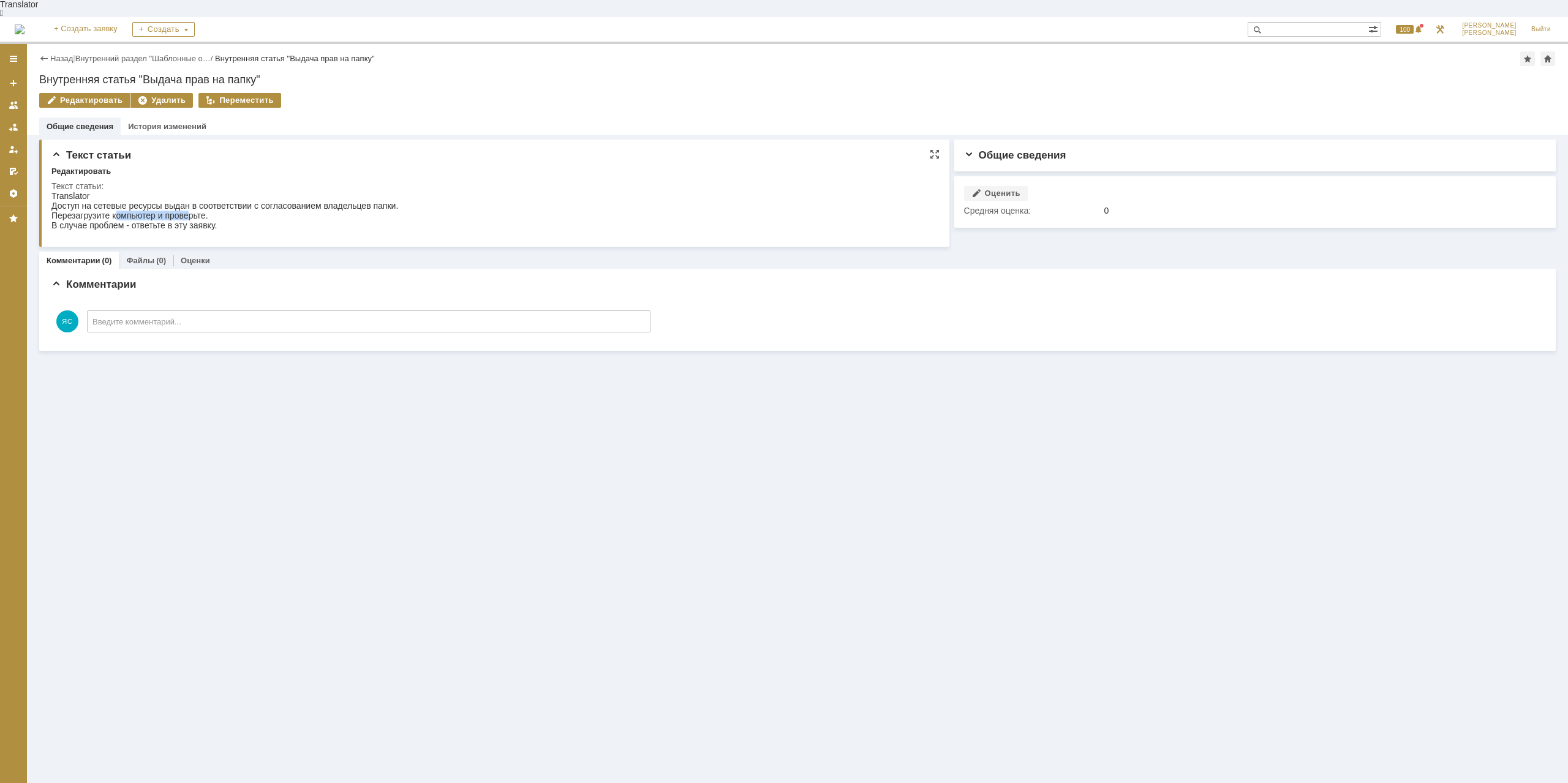
drag, startPoint x: 134, startPoint y: 205, endPoint x: 188, endPoint y: 205, distance: 54.0
click at [188, 205] on div "Доступ на сетевые ресурсы выдан в соответствии с согласованием владельцев папки…" at bounding box center [225, 221] width 347 height 39
click at [190, 202] on div "Доступ на сетевые ресурсы выдан в соответствии с согласованием владельцев папки…" at bounding box center [225, 221] width 347 height 39
click at [240, 201] on div "Доступ на сетевые ресурсы выдан в соответствии с согласованием владельцев папки…" at bounding box center [225, 221] width 347 height 39
click at [54, 54] on link "Назад" at bounding box center [61, 58] width 23 height 9
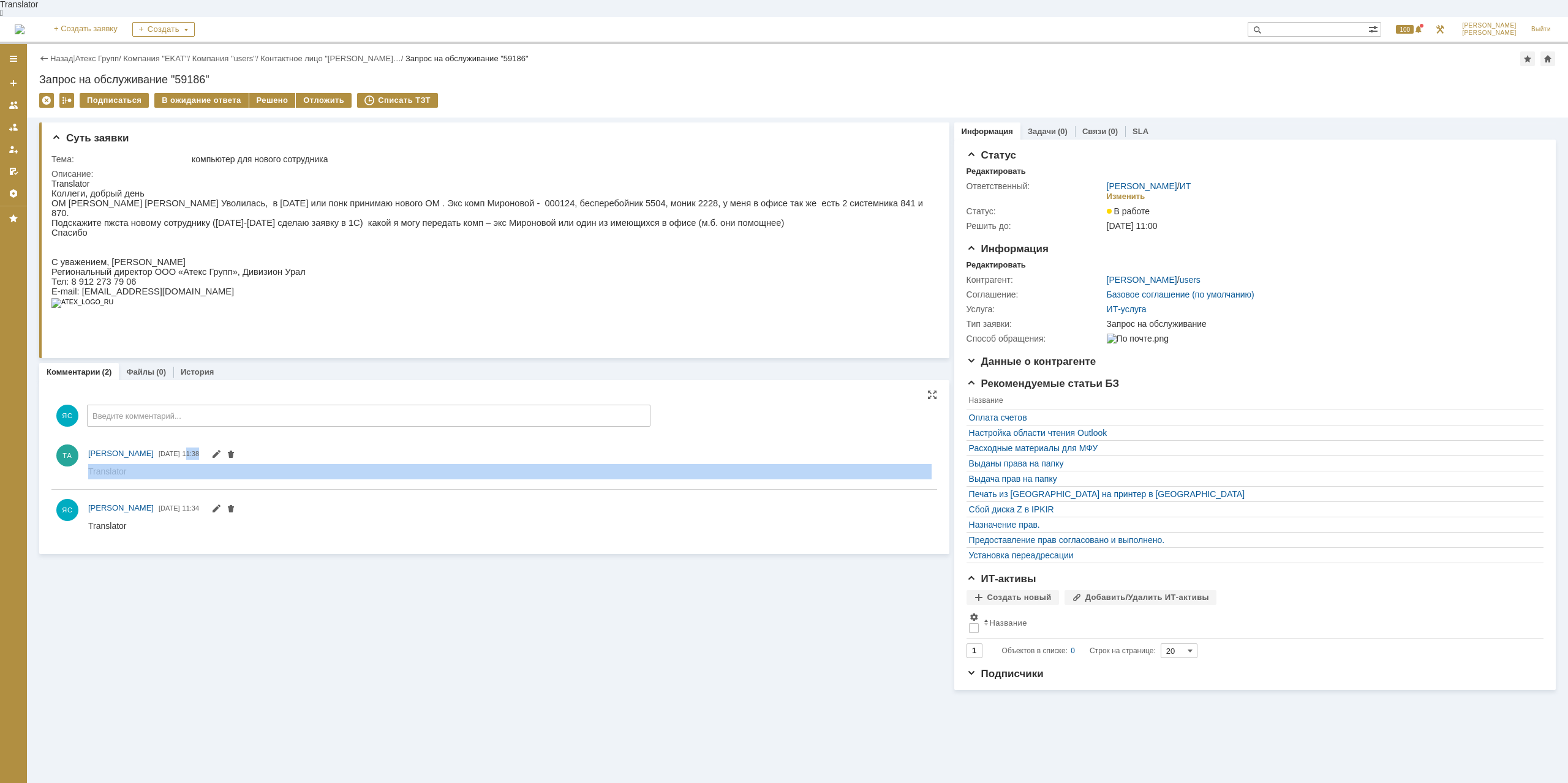
drag, startPoint x: 192, startPoint y: 443, endPoint x: 212, endPoint y: 446, distance: 20.2
click at [212, 447] on div "ТА Тихонов Андрей 23.09.2025 11:38" at bounding box center [510, 454] width 844 height 15
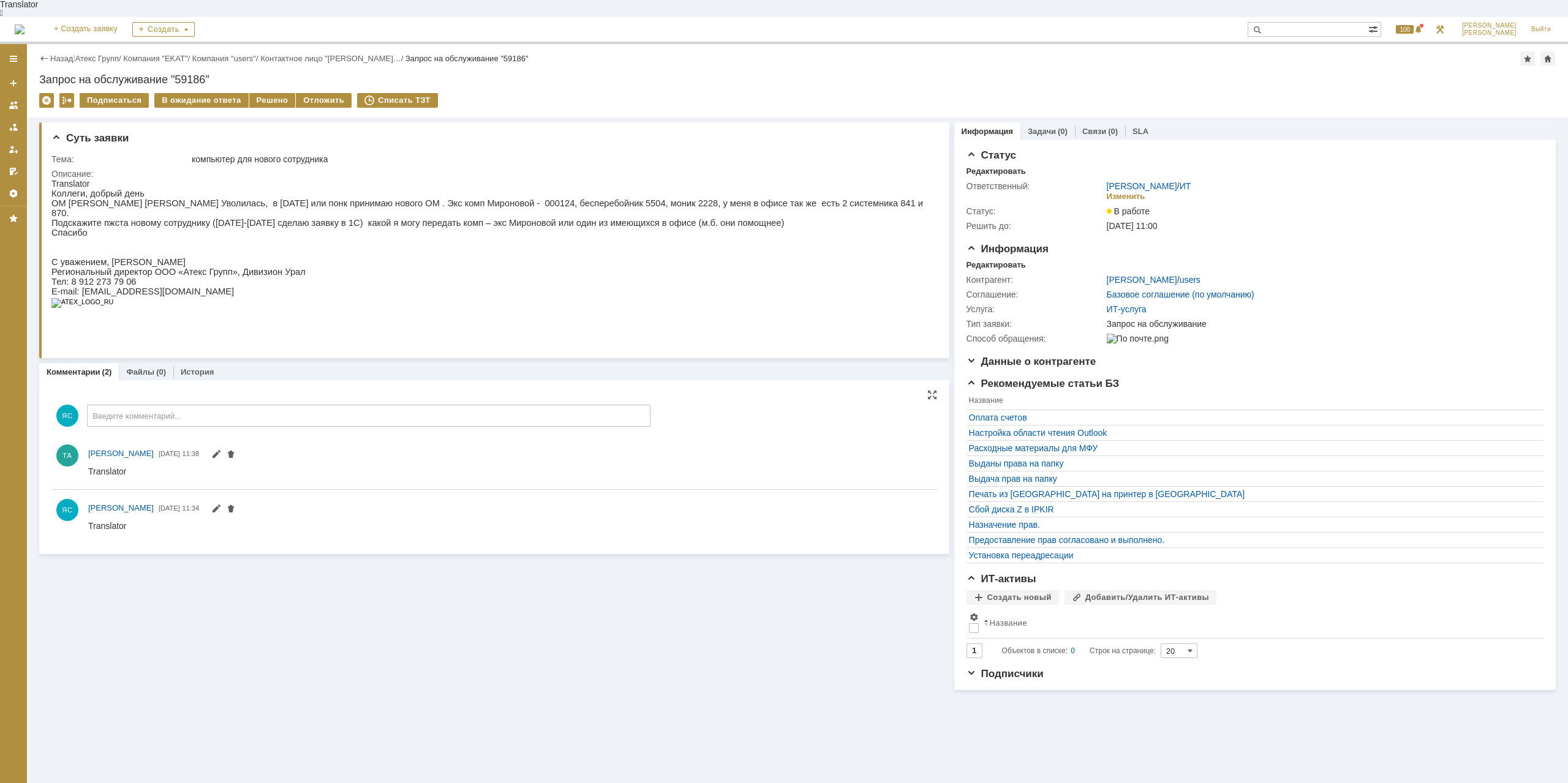
click at [268, 464] on div at bounding box center [510, 471] width 844 height 15
drag, startPoint x: 230, startPoint y: 474, endPoint x: 279, endPoint y: 474, distance: 49.0
click at [279, 476] on div "хорошо, то есть просто беру его пароль вы потом оптравите, верно?" at bounding box center [225, 481] width 274 height 9
click at [310, 476] on div "хорошо, то есть просто беру его пароль вы потом оптравите, верно?" at bounding box center [225, 481] width 274 height 9
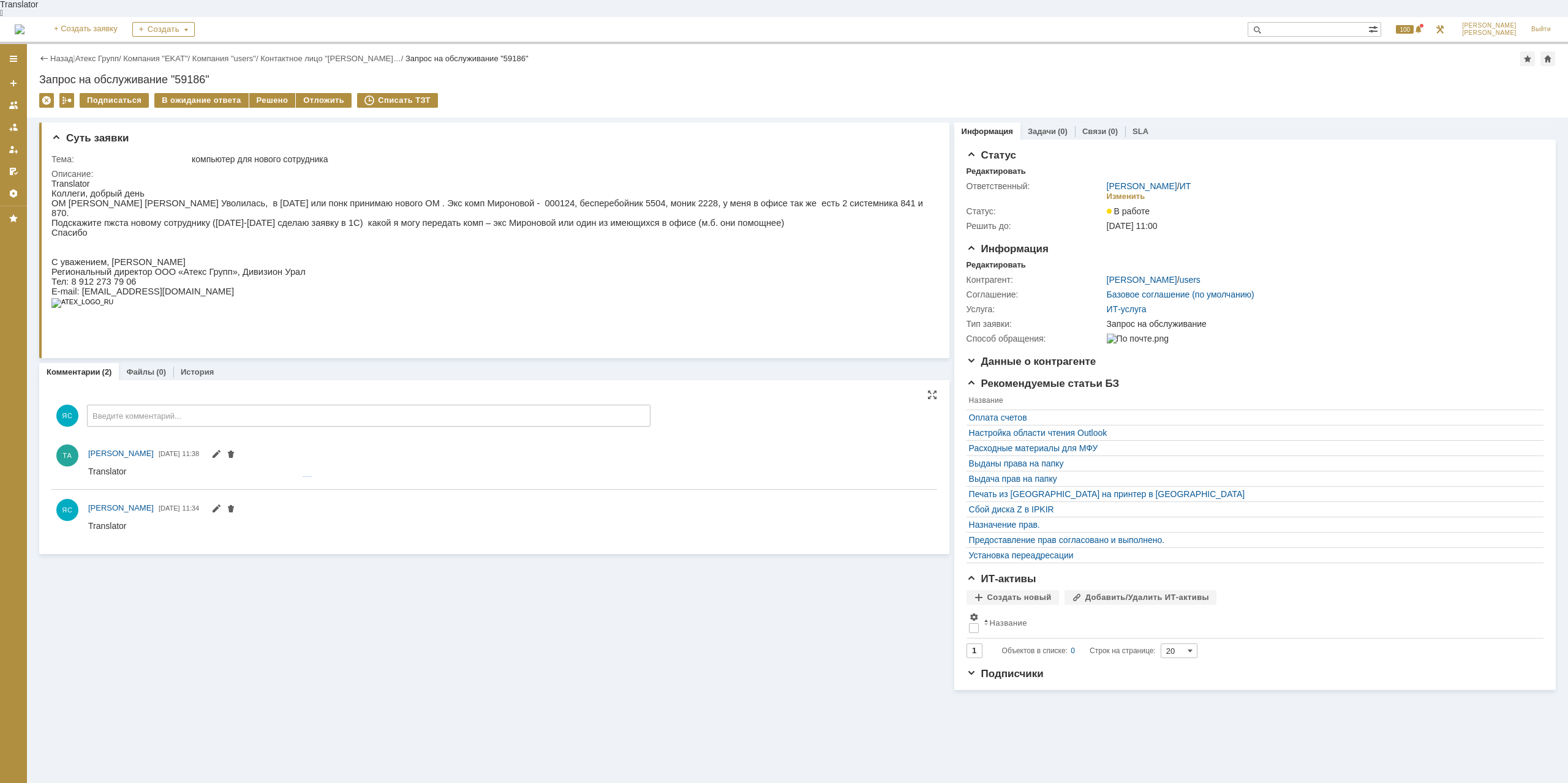
click at [310, 476] on div "хорошо, то есть просто беру его пароль вы потом оптравите, верно?" at bounding box center [225, 481] width 274 height 9
drag, startPoint x: 172, startPoint y: 476, endPoint x: 214, endPoint y: 474, distance: 42.0
click at [214, 476] on div "хорошо, то есть просто беру его пароль вы потом оптравите, верно?" at bounding box center [225, 481] width 274 height 9
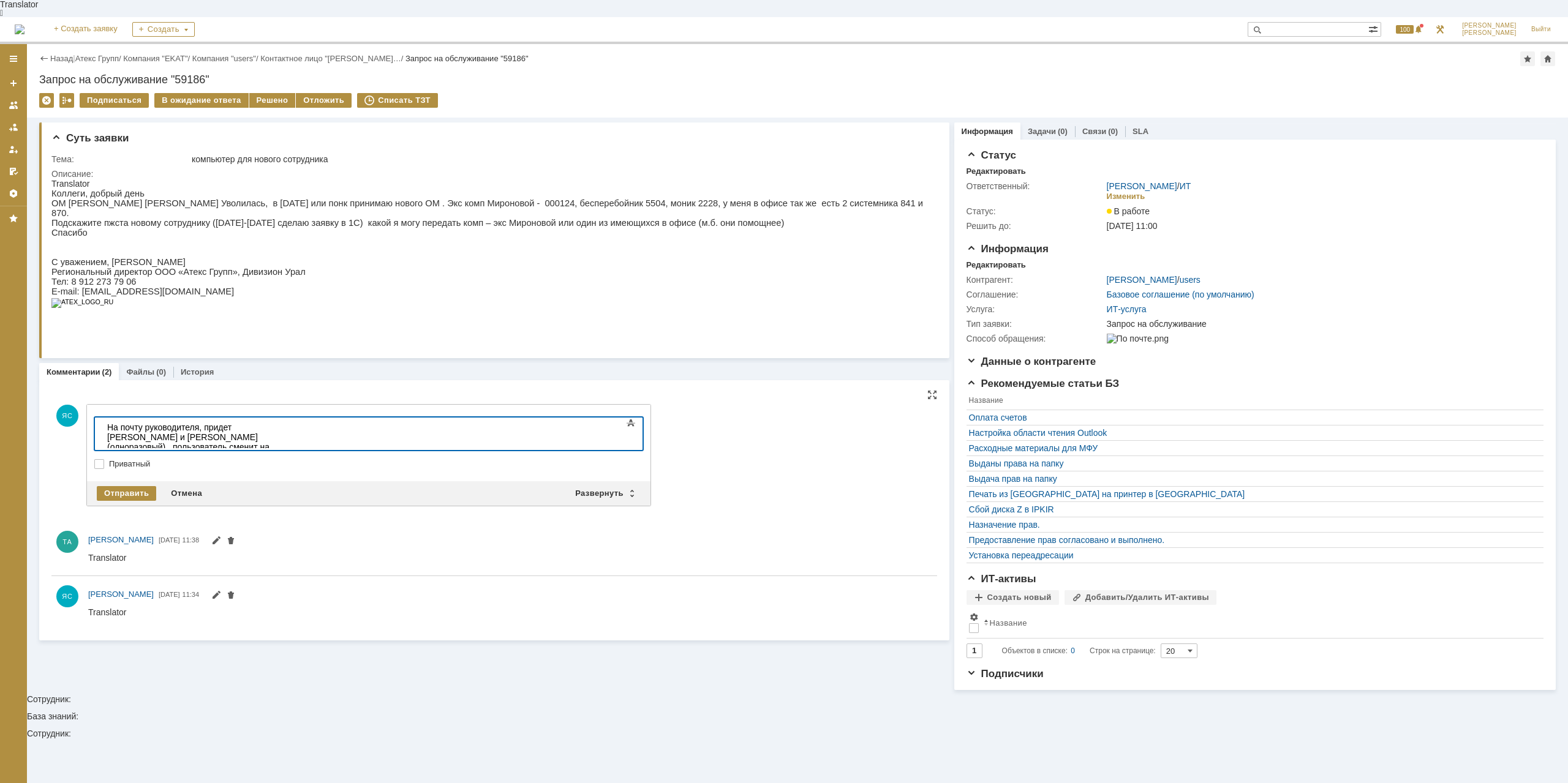
click at [228, 428] on body "На почту руководителя, придет логин и пароль(одноразовый) , пользователь сменит…" at bounding box center [194, 451] width 184 height 69
click at [230, 429] on body "На почту руководителя, придет логин и пароль(одноразовый) , пользователь сменит…" at bounding box center [194, 451] width 184 height 69
click at [286, 428] on body "На почту руководителя, отправим логин и пароль(одноразовый) , пользователь смен…" at bounding box center [194, 447] width 184 height 59
drag, startPoint x: 444, startPoint y: 432, endPoint x: 512, endPoint y: 432, distance: 68.0
click at [286, 432] on body "На почту руководителя, отправим логин и пароль(одноразовый) , пользователь смен…" at bounding box center [194, 447] width 184 height 59
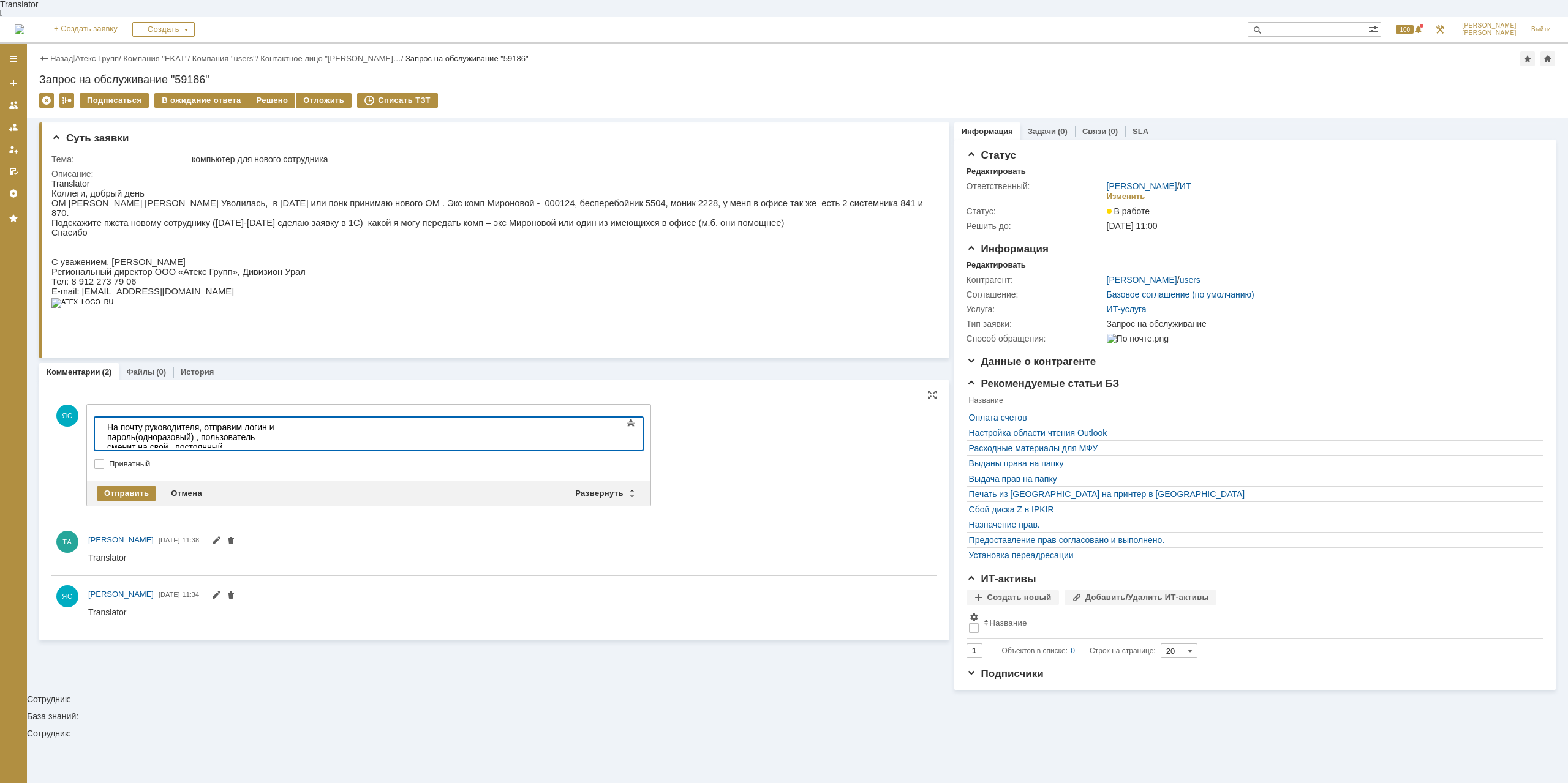
click at [286, 427] on body "На почту руководителя, отправим логин и пароль(одноразовый) , пользователь смен…" at bounding box center [194, 447] width 184 height 59
click at [286, 429] on body "На почту руководителя, отправим логин и пароль(одноразовый) , пользователь смен…" at bounding box center [194, 447] width 184 height 59
click at [286, 427] on body "На почту руководителя, отправим логин и пароль(одноразовый) , пользователь смен…" at bounding box center [194, 447] width 184 height 59
click at [286, 428] on body "На почту руководителя, отправим логин и пароль(одноразовый) , пользователь смен…" at bounding box center [194, 447] width 184 height 59
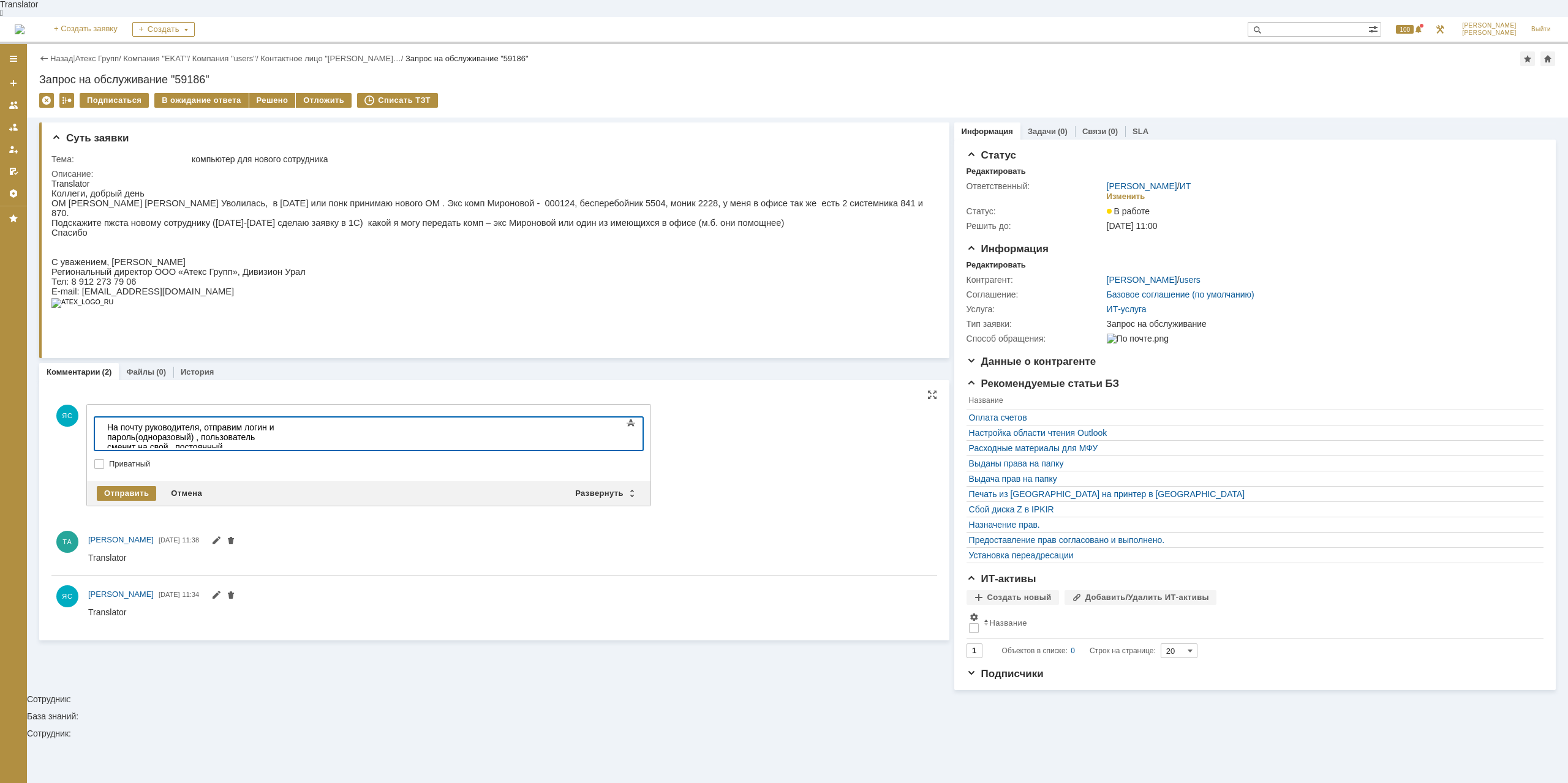
click at [107, 426] on body "На почту руководителя, отправим логин и пароль(одноразовый) , пользователь смен…" at bounding box center [194, 447] width 184 height 59
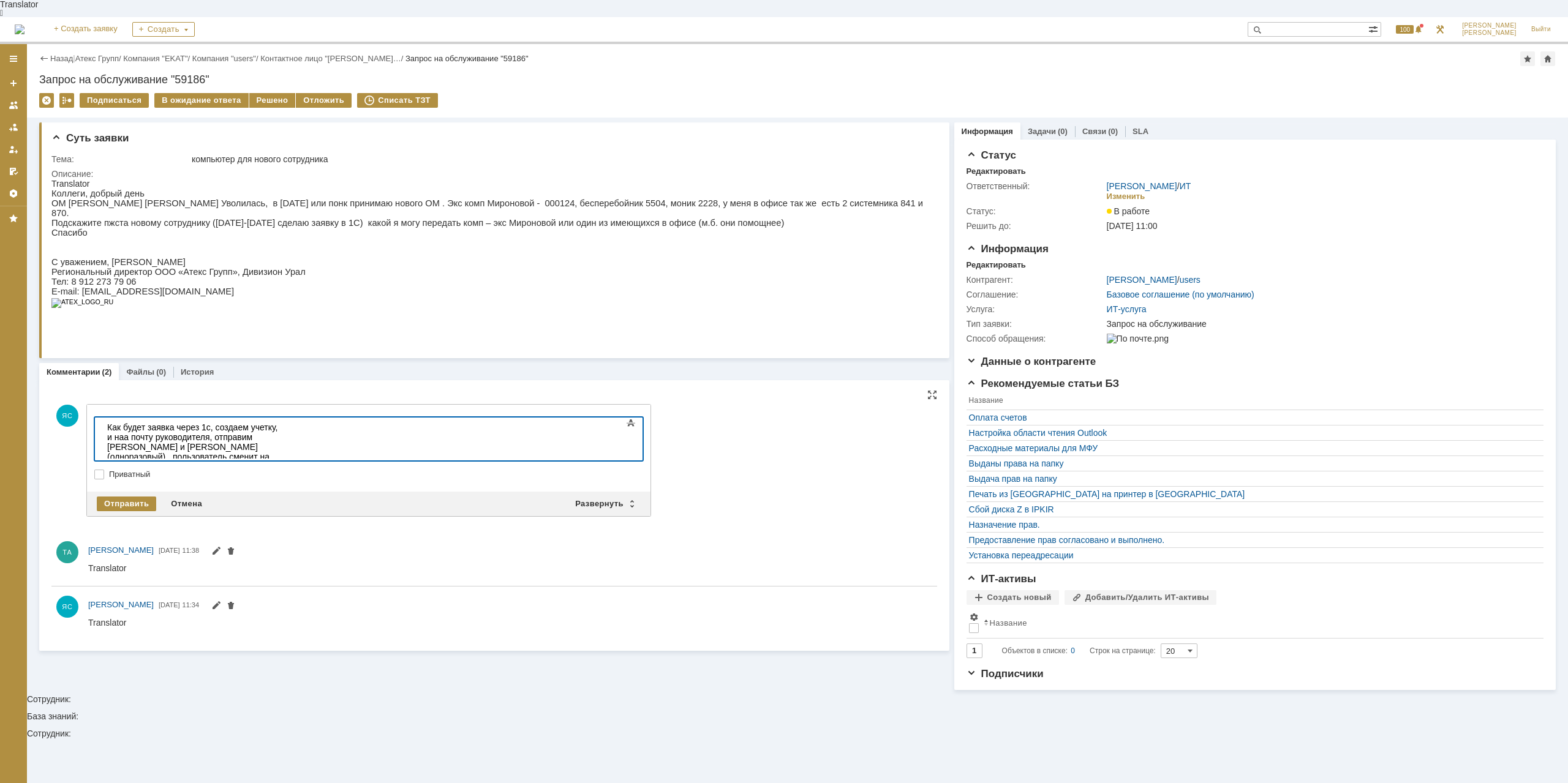
click at [286, 439] on body "Как будет заявка через 1с, создаем учетку, и на а почту руководителя, отправим …" at bounding box center [194, 456] width 184 height 78
click at [252, 436] on body "Как будет заявка через 1с, создаем учетку, и на а почту руководителя, отправим …" at bounding box center [194, 456] width 184 height 78
click at [273, 423] on body "Как будет заявка через 1с, создаем учетку, и на а почту руководителя, отправим …" at bounding box center [194, 456] width 184 height 78
click at [261, 432] on body "Как будет заявка через 1с, создаем учетку, и на а почту руководителя, отправим …" at bounding box center [194, 456] width 184 height 78
click at [136, 496] on div "Отправить" at bounding box center [126, 503] width 59 height 15
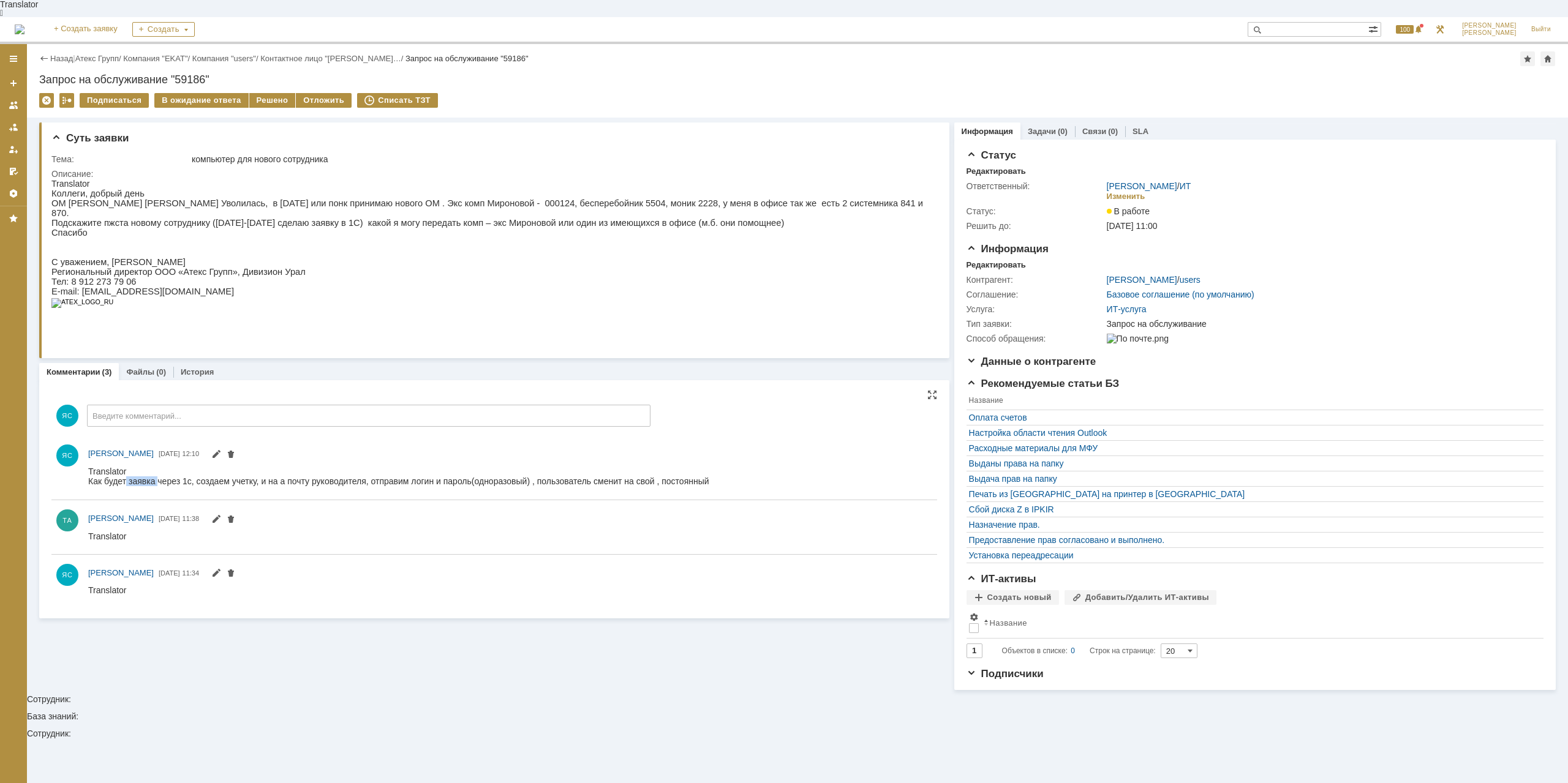
drag, startPoint x: 126, startPoint y: 469, endPoint x: 158, endPoint y: 469, distance: 32.0
click at [158, 476] on div "Как будет заявка через 1с, создаем учетку, и на а почту руководителя, отправим …" at bounding box center [399, 490] width 621 height 29
drag, startPoint x: 190, startPoint y: 477, endPoint x: 206, endPoint y: 477, distance: 16.0
click at [206, 495] on div at bounding box center [399, 500] width 621 height 9
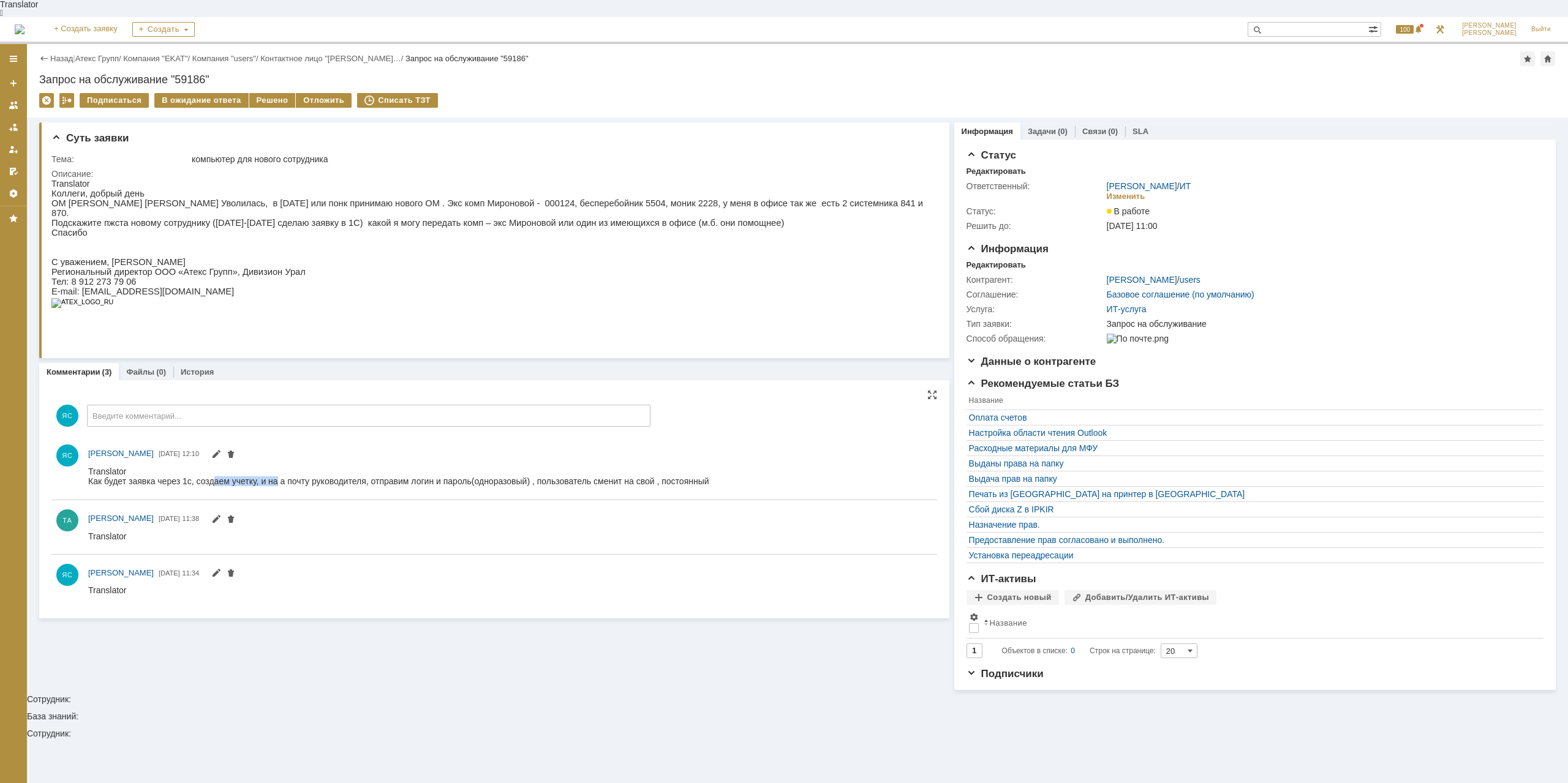
drag, startPoint x: 216, startPoint y: 470, endPoint x: 279, endPoint y: 463, distance: 63.4
click at [279, 466] on html "Translator Как будет заявка через 1с, создаем учетку, и на а почту руководителя…" at bounding box center [510, 485] width 843 height 39
click at [279, 447] on div "ЯС Яковлев Сергей 23.09.2025 12:10" at bounding box center [494, 467] width 886 height 54
click at [379, 476] on div "Как будет заявка через 1с, создаем учетку, и на а почту руководителя, отправим …" at bounding box center [399, 490] width 621 height 29
click at [389, 476] on div "Как будет заявка через 1с, создаем учетку, и на а почту руководителя, отправим …" at bounding box center [399, 490] width 621 height 29
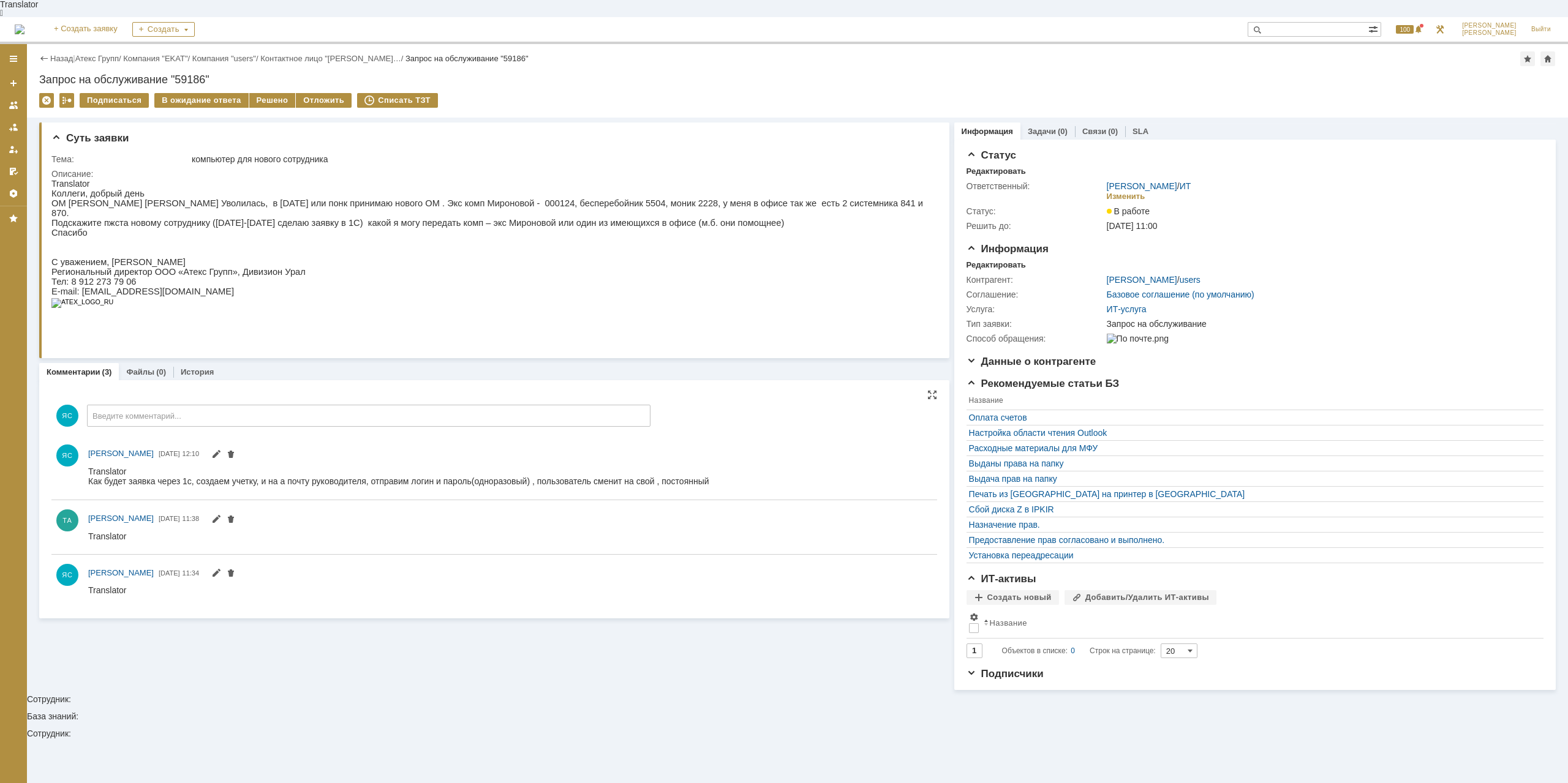
drag, startPoint x: 567, startPoint y: 447, endPoint x: 578, endPoint y: 448, distance: 11.0
click at [578, 464] on div at bounding box center [510, 477] width 844 height 26
drag, startPoint x: 615, startPoint y: 476, endPoint x: 623, endPoint y: 477, distance: 8.1
click at [617, 476] on div "Как будет заявка через 1с, создаем учетку, и на а почту руководителя, отправим …" at bounding box center [399, 490] width 621 height 29
click at [284, 540] on div "хорошо, то есть просто беру его пароль вы потом оптравите, верно?" at bounding box center [225, 545] width 274 height 9
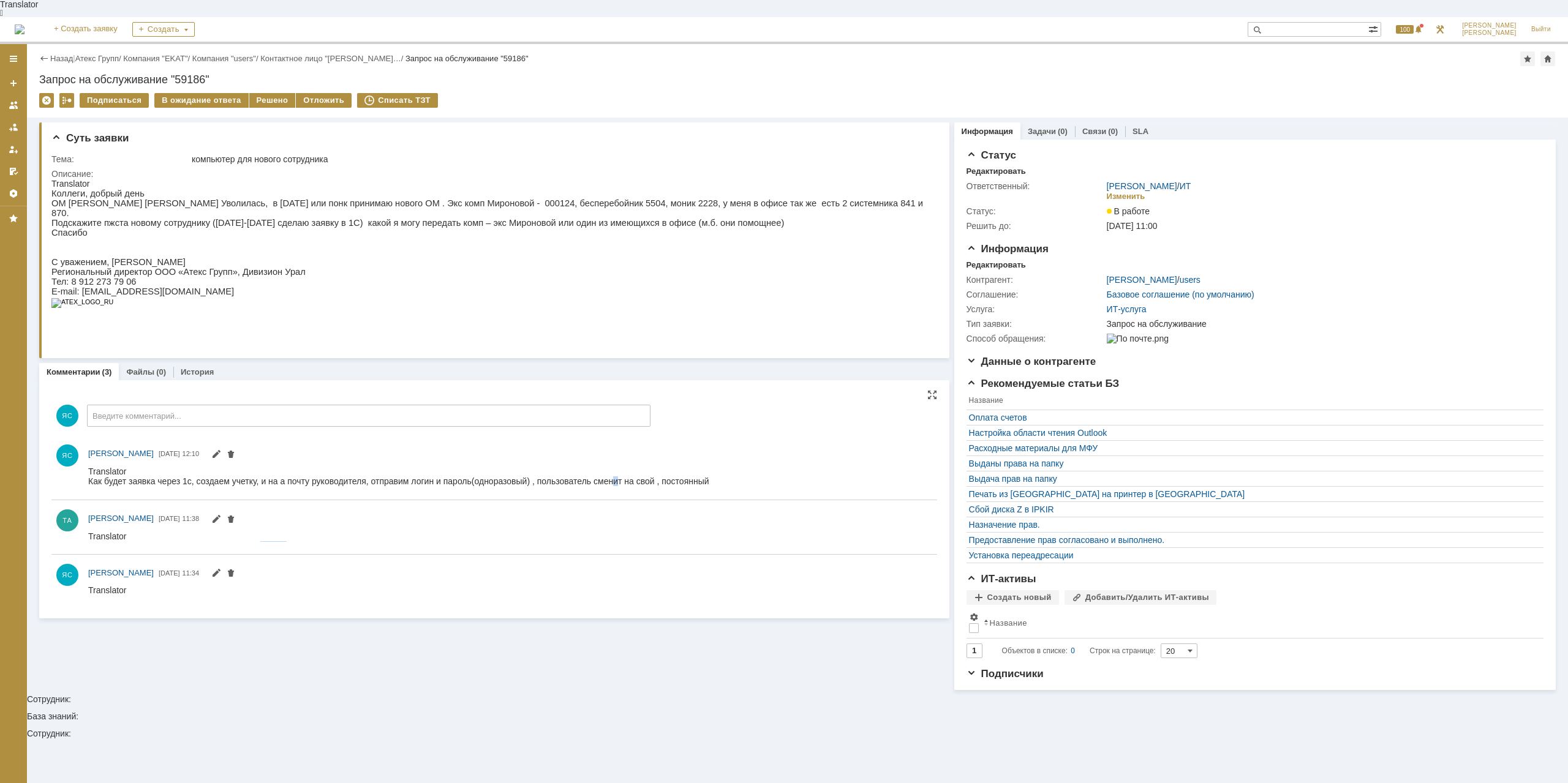
click at [284, 540] on div "хорошо, то есть просто беру его пароль вы потом оптравите, верно?" at bounding box center [225, 545] width 274 height 9
drag, startPoint x: 347, startPoint y: 538, endPoint x: 329, endPoint y: 537, distance: 18.0
click at [329, 540] on div "хорошо, то есть просто беру его пароль вы потом оптравите, верно?" at bounding box center [225, 545] width 274 height 9
drag, startPoint x: 331, startPoint y: 536, endPoint x: 312, endPoint y: 536, distance: 19.0
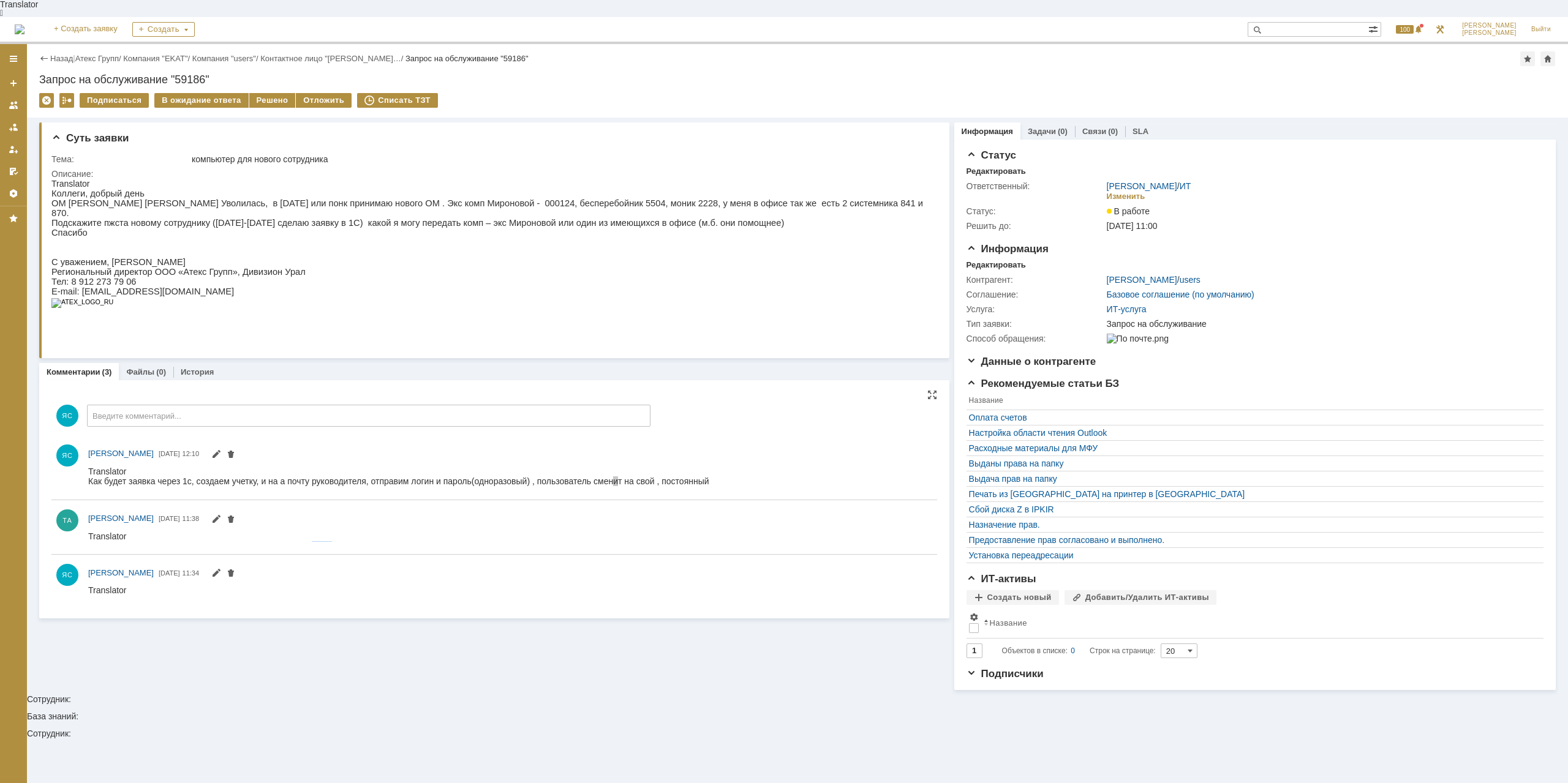
click at [312, 540] on div "хорошо, то есть просто беру его пароль вы потом оптравите, верно?" at bounding box center [225, 545] width 274 height 9
click at [110, 54] on link "Атекс Групп" at bounding box center [97, 58] width 43 height 9
